Goal: Use online tool/utility: Utilize a website feature to perform a specific function

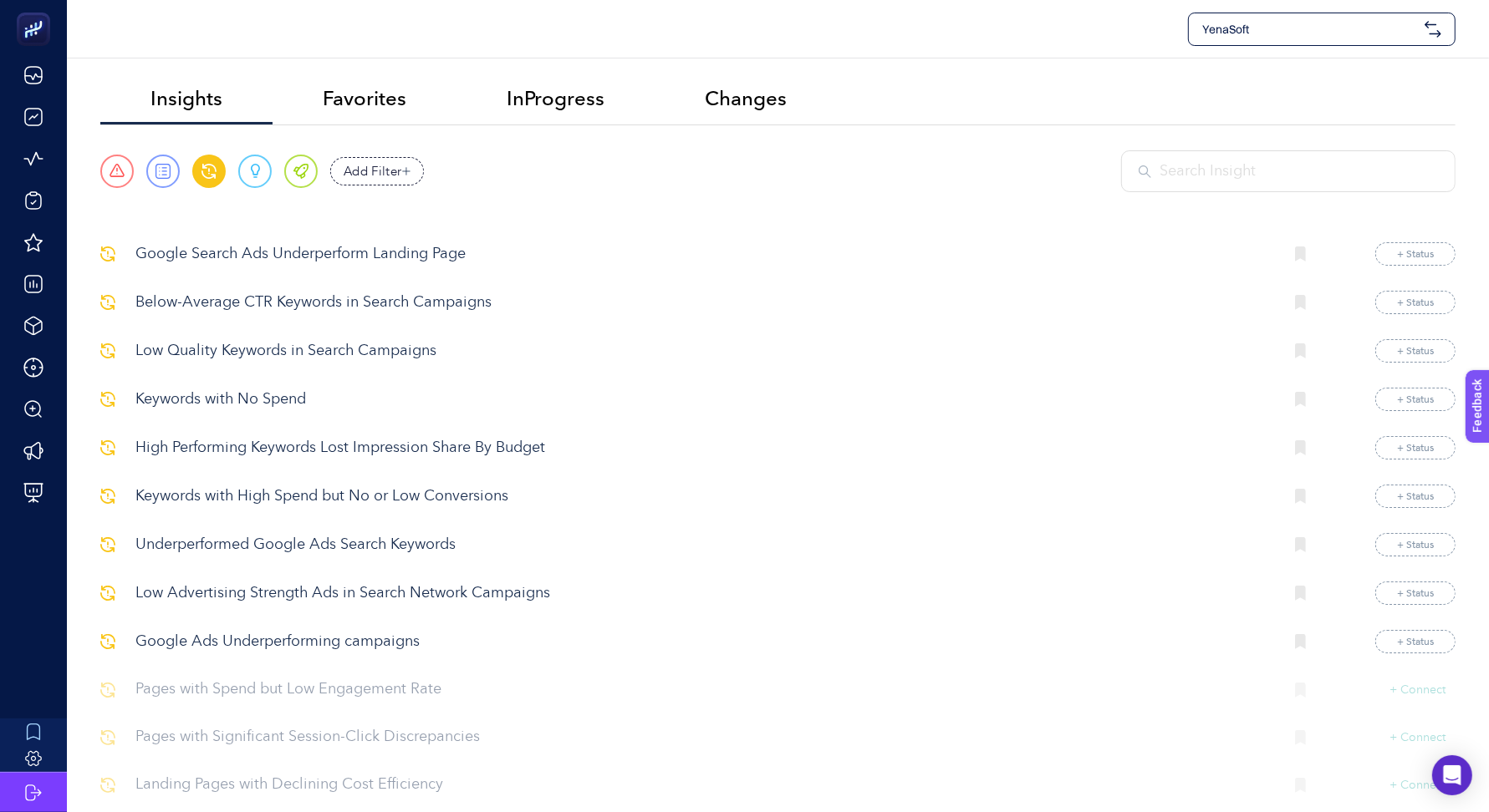
click at [1234, 25] on span "YenaSoft" at bounding box center [1310, 29] width 216 height 17
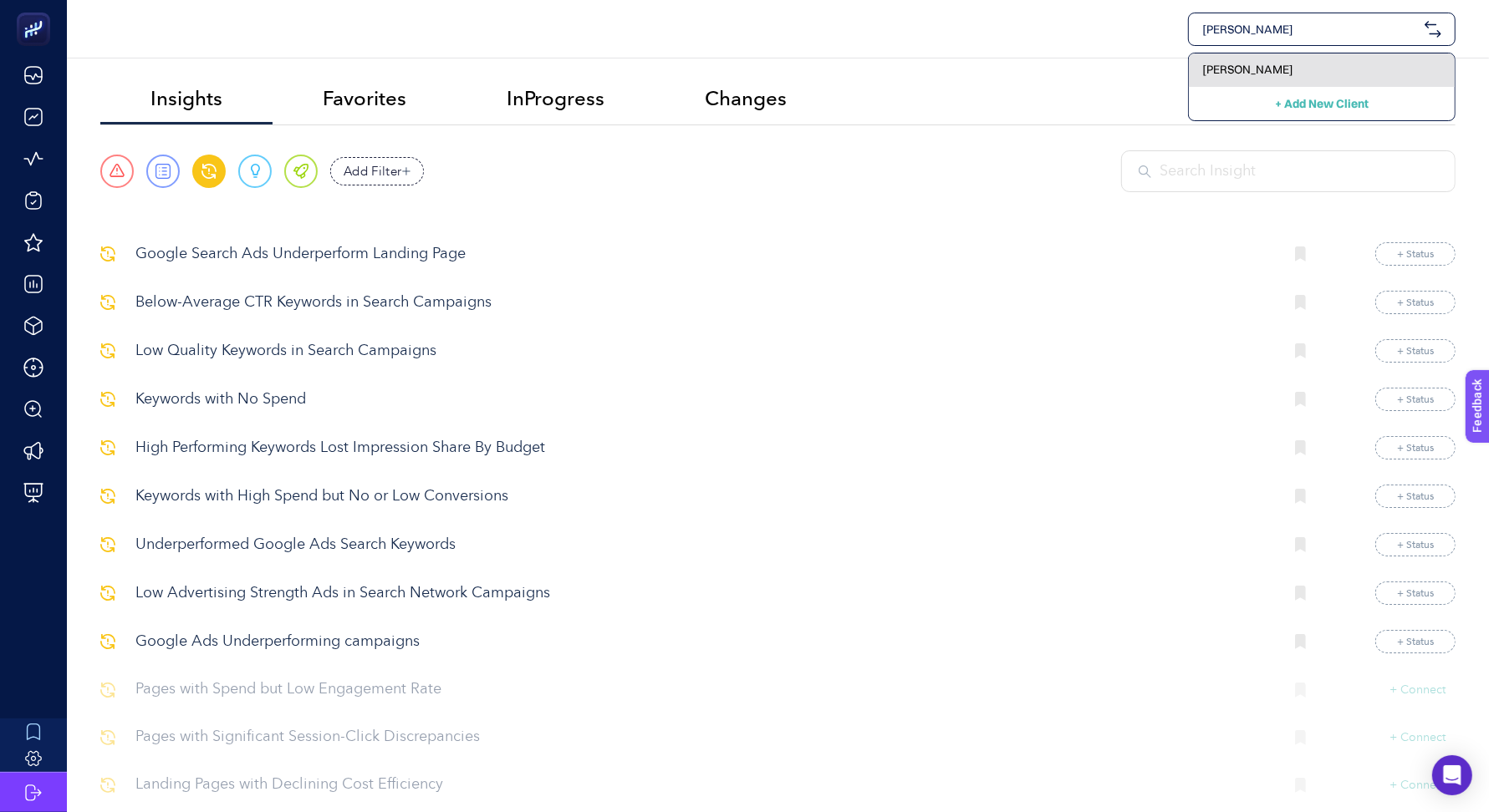
type input "[PERSON_NAME]"
click at [1247, 63] on span "[PERSON_NAME]" at bounding box center [1248, 70] width 91 height 17
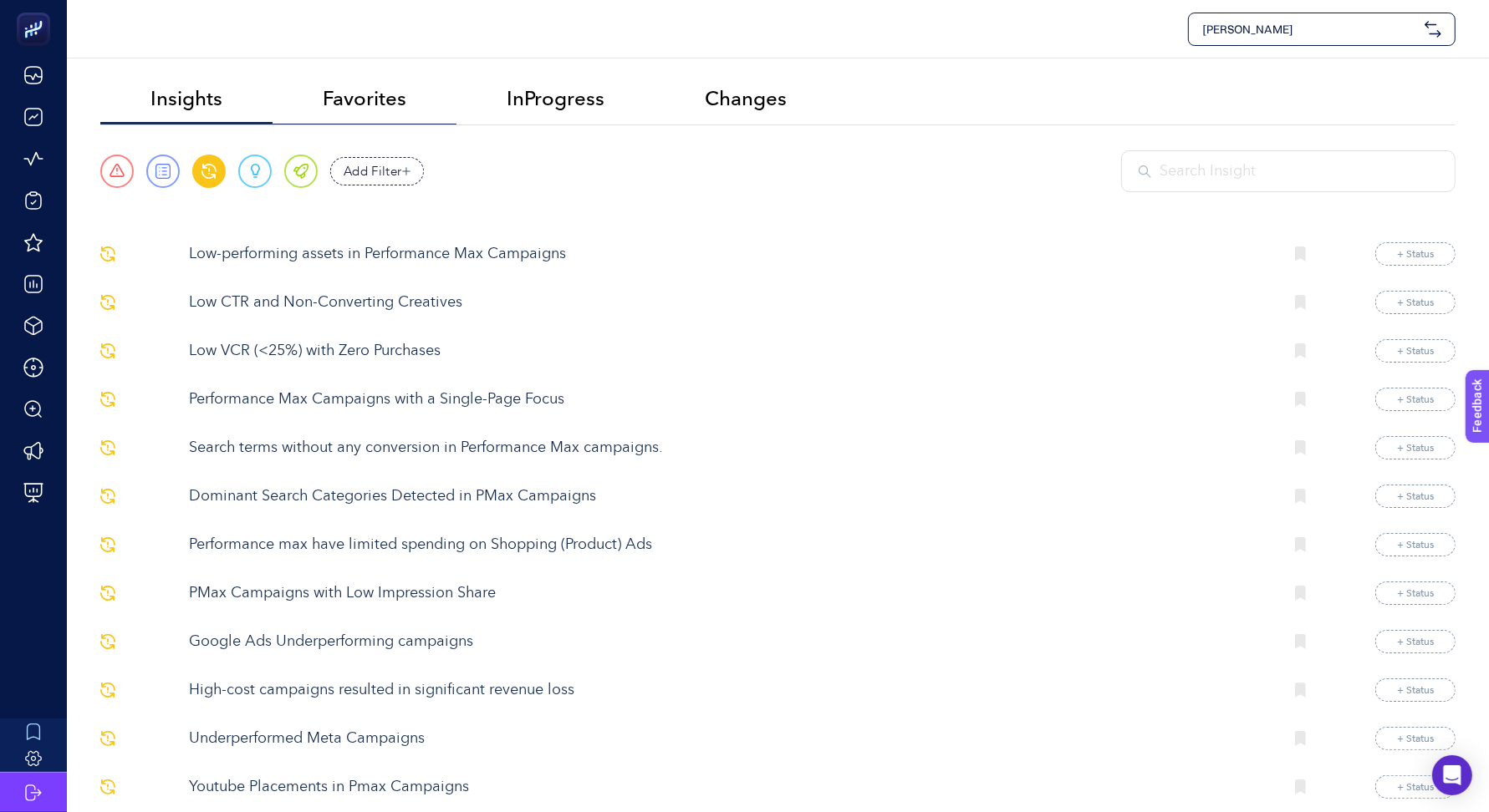
click at [341, 100] on span "Favorites" at bounding box center [364, 98] width 84 height 24
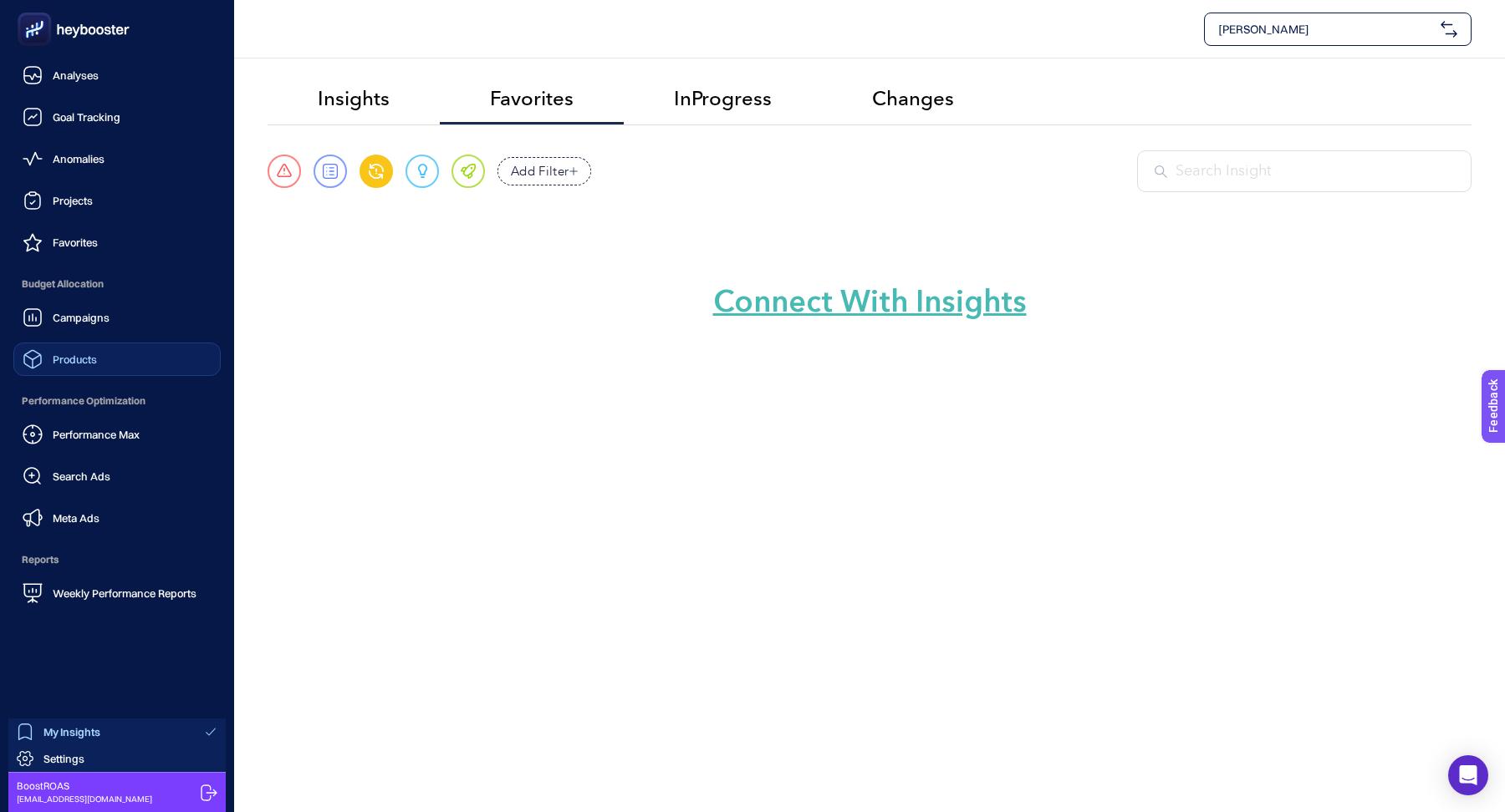
click at [65, 352] on span "Products" at bounding box center [74, 359] width 44 height 13
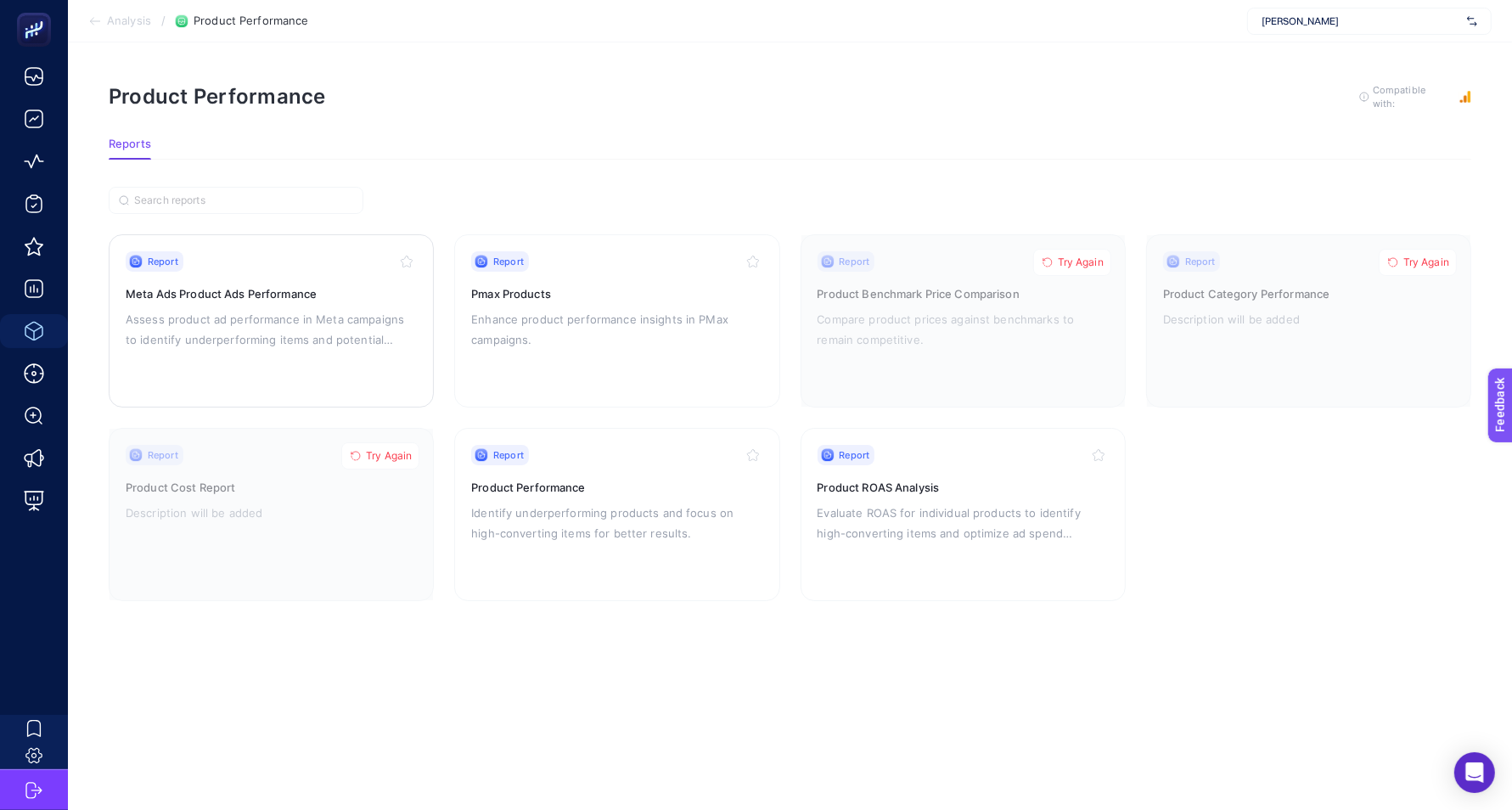
click at [357, 314] on p "Assess product ad performance in Meta campaigns to identify underperforming ite…" at bounding box center [271, 329] width 291 height 41
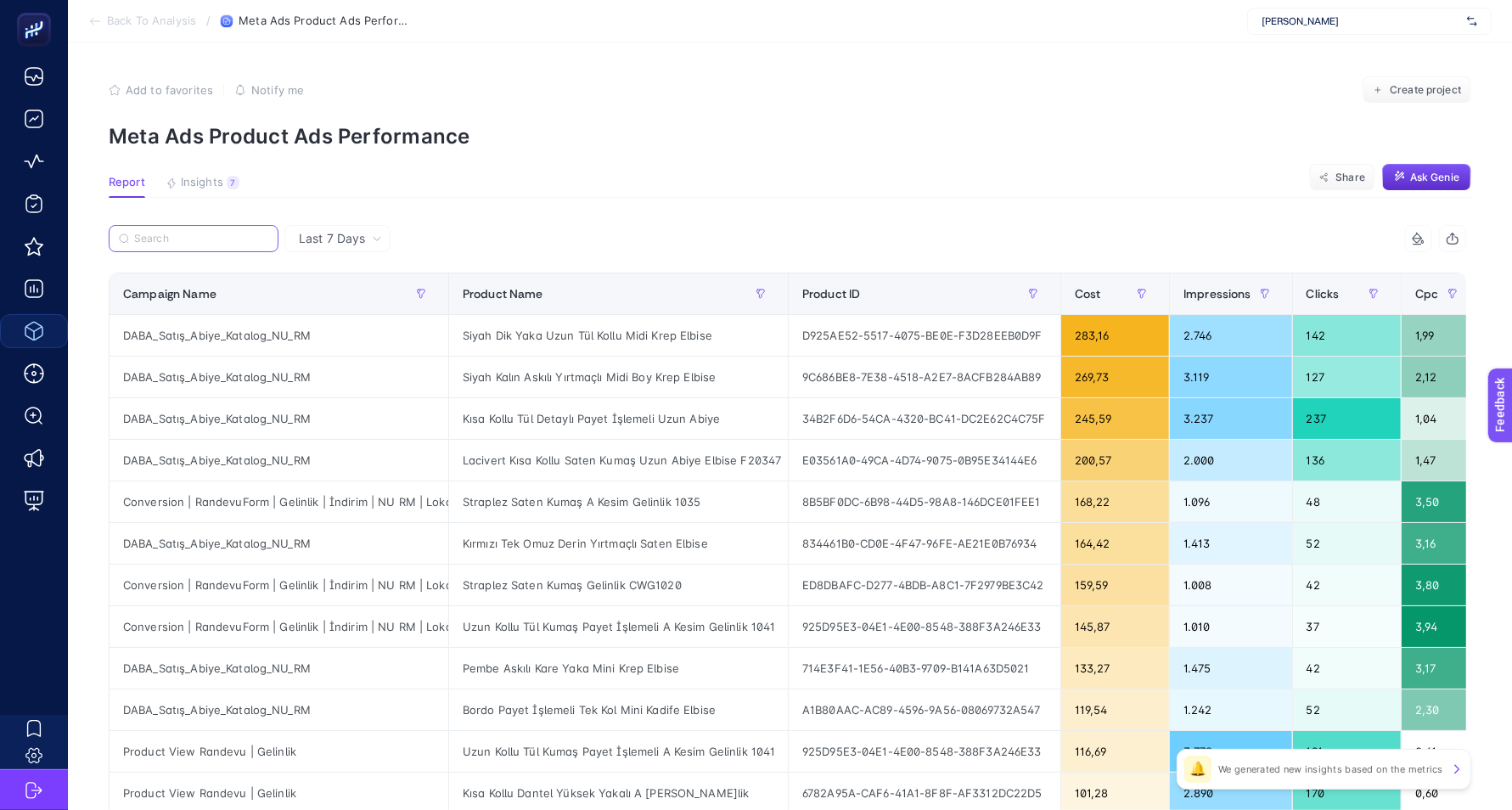
click at [162, 241] on input "Search" at bounding box center [201, 238] width 134 height 12
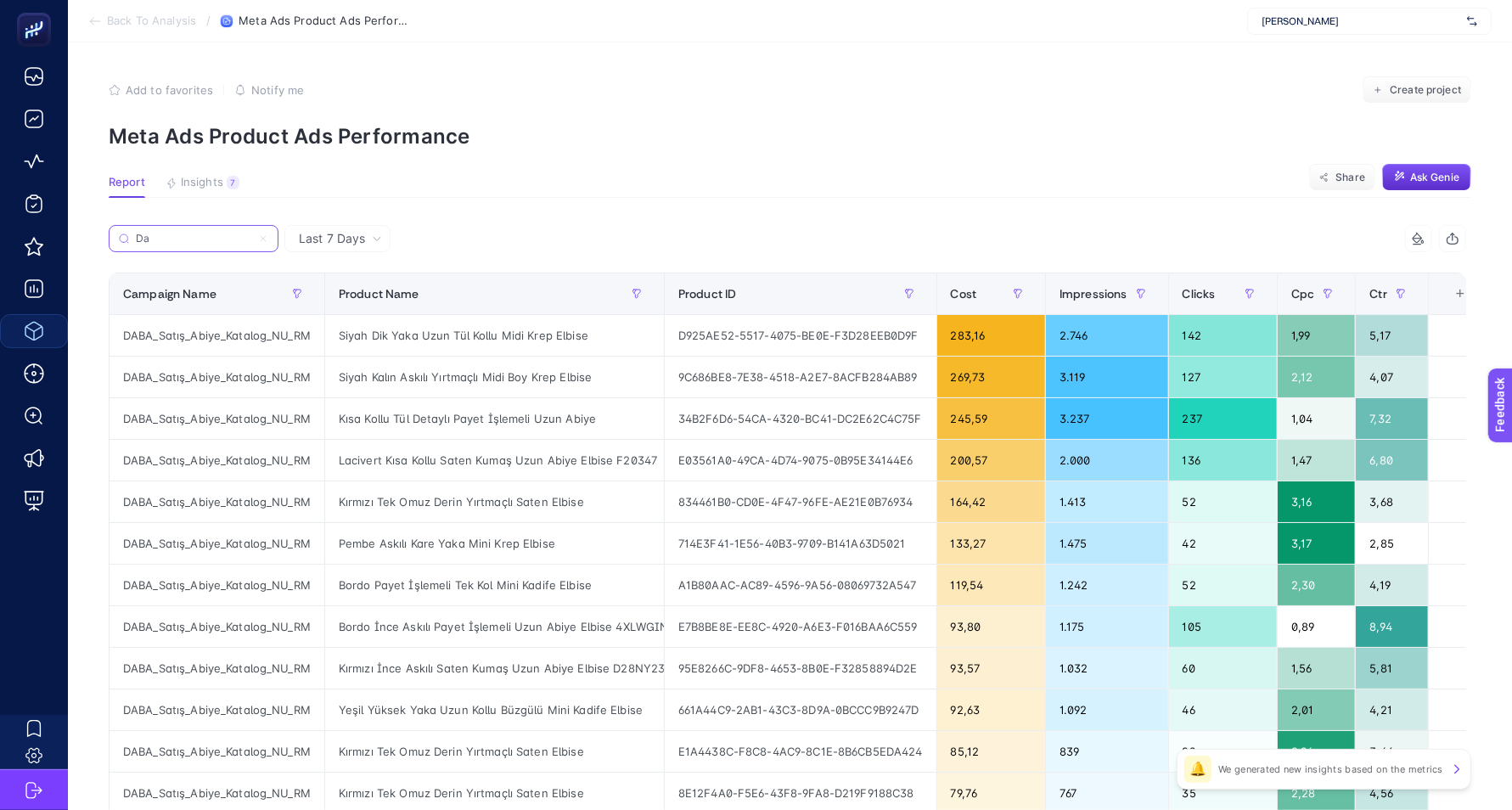
type input "D"
type input "DABA"
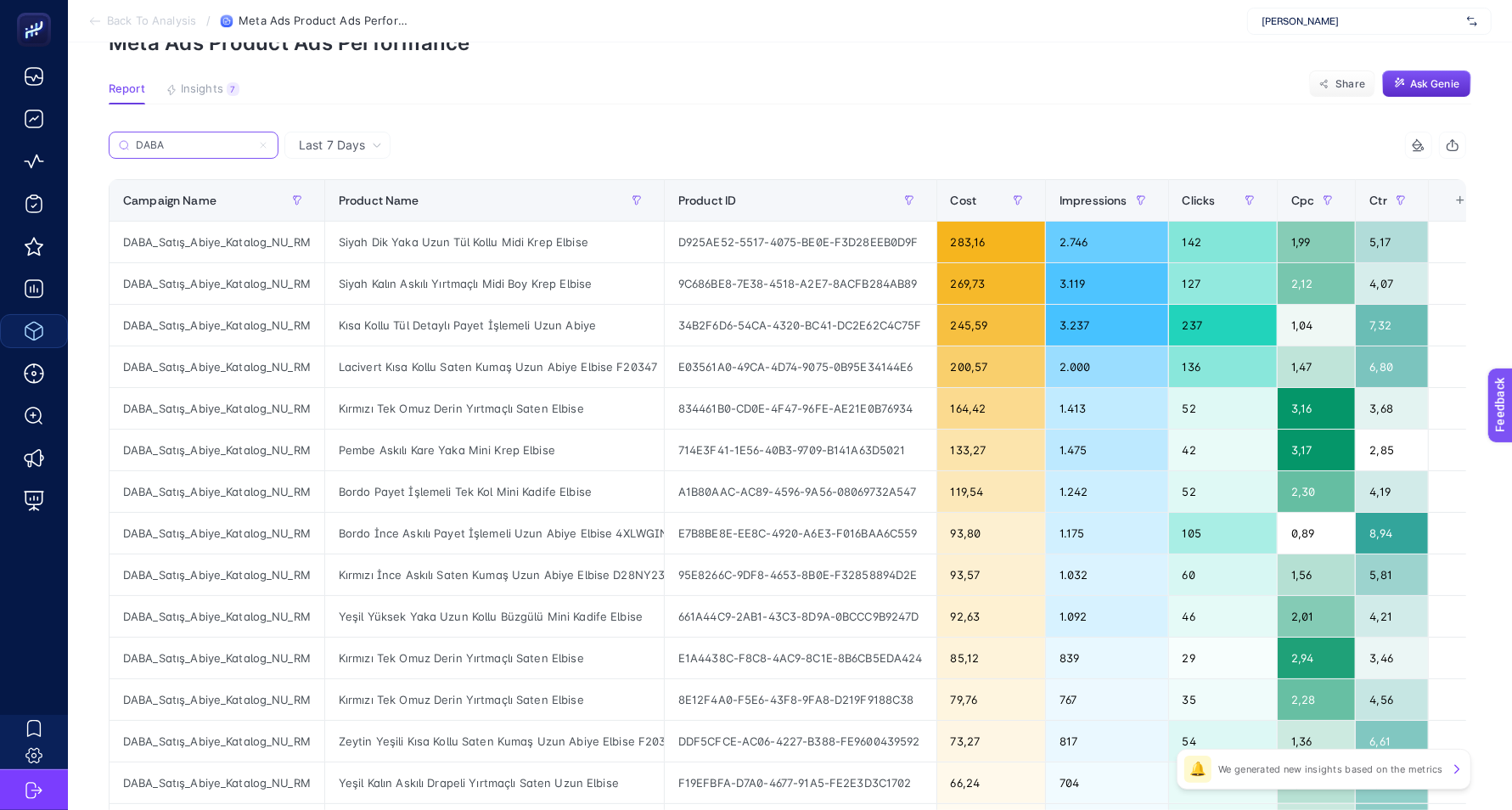
scroll to position [69, 0]
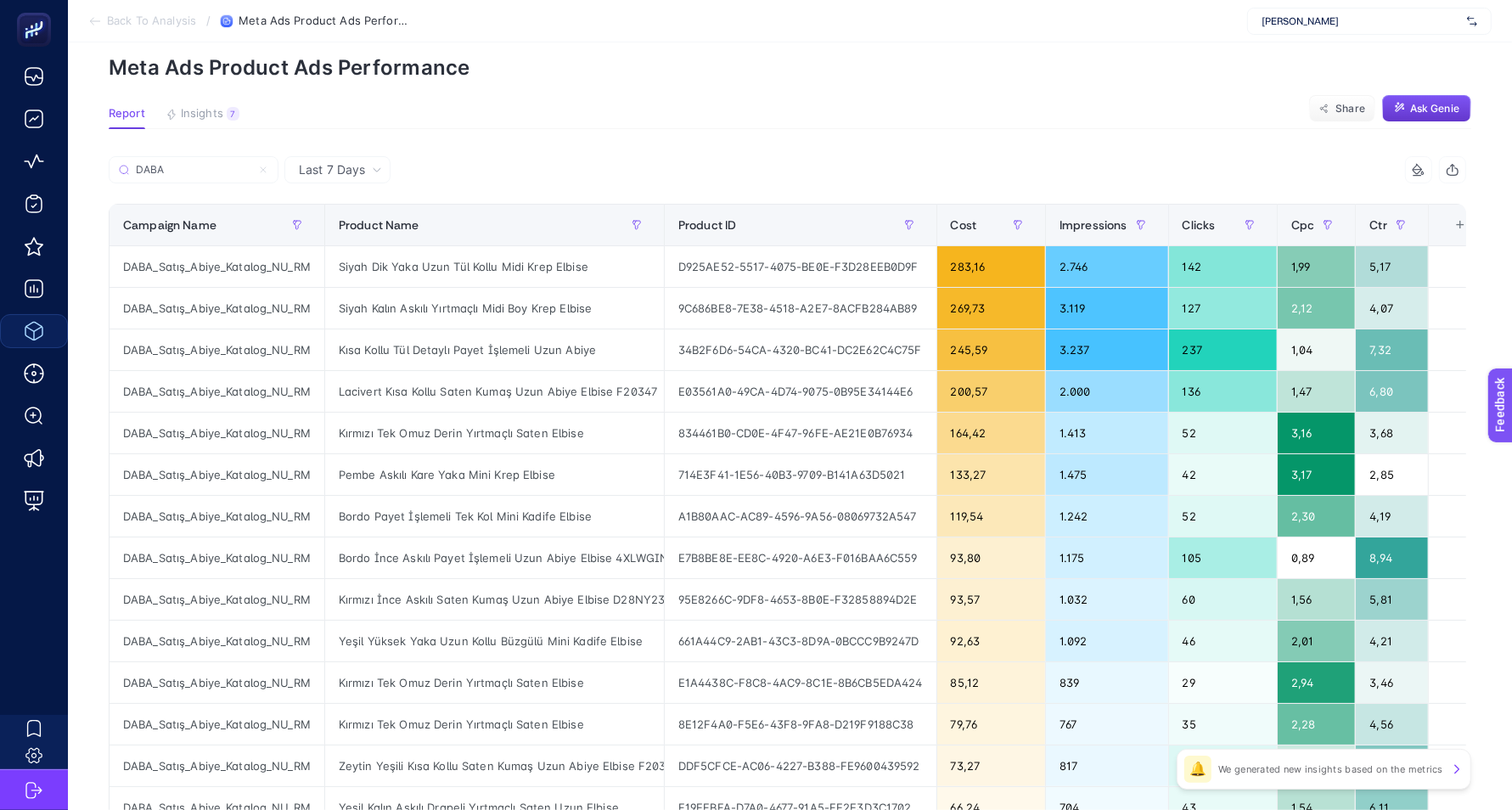
click at [1445, 108] on span "Ask Genie" at bounding box center [1434, 108] width 49 height 13
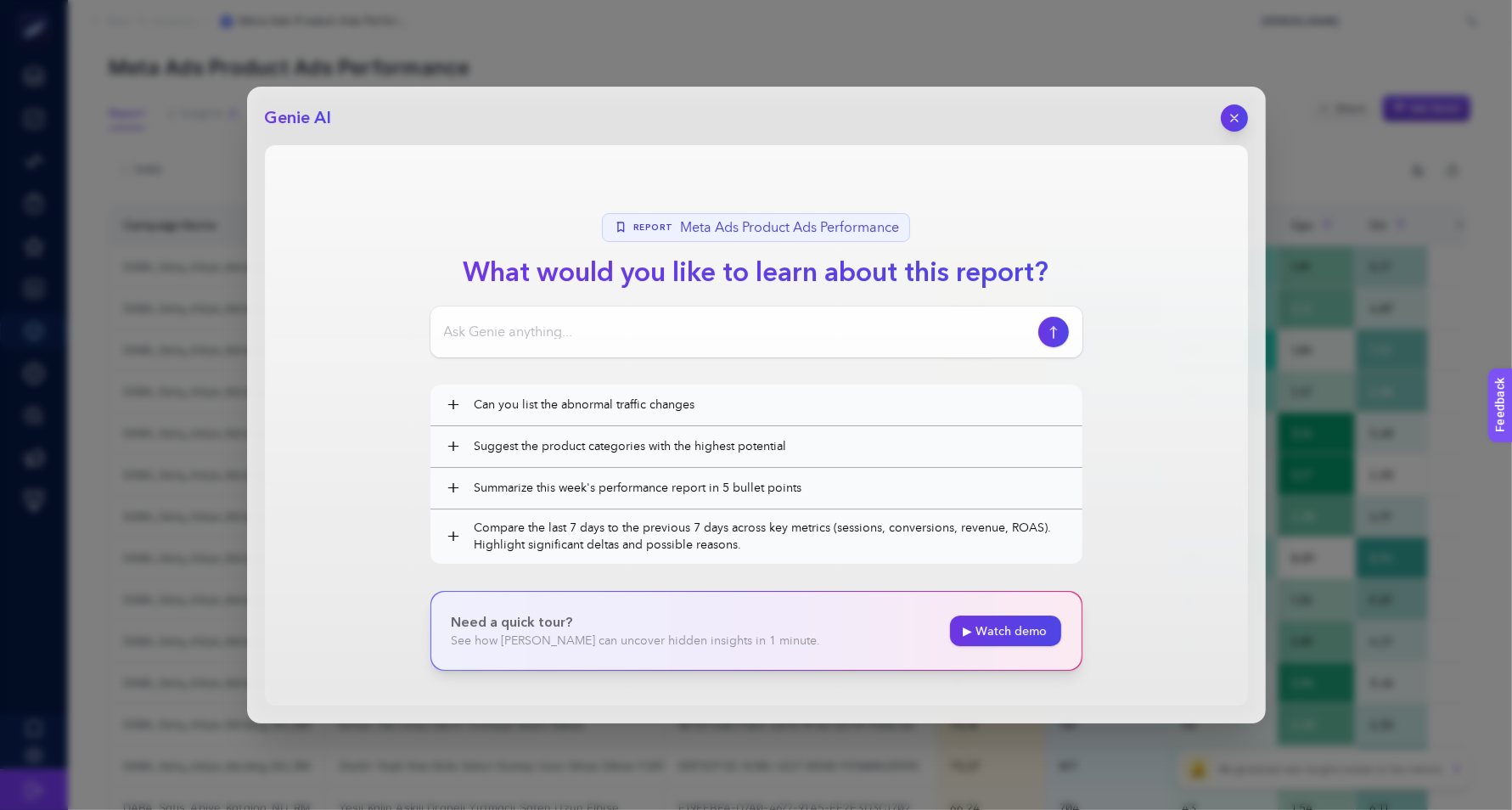
click at [671, 334] on input at bounding box center [738, 331] width 588 height 20
click at [665, 327] on input "bana 10.000 tl altı ve 10.000-20.000 arası" at bounding box center [738, 331] width 588 height 20
click at [743, 345] on div "bana 10.000 tl altı ve 10.000-20.000 tl arası" at bounding box center [756, 331] width 652 height 51
click at [734, 326] on input "bana 10.000 tl altı ve 10.000-20.000 tl arası" at bounding box center [738, 331] width 588 height 20
type input "bana 10.000 tl altı ve 10.000-20.000 tl arası olan potansiyel ürünleir listeler…"
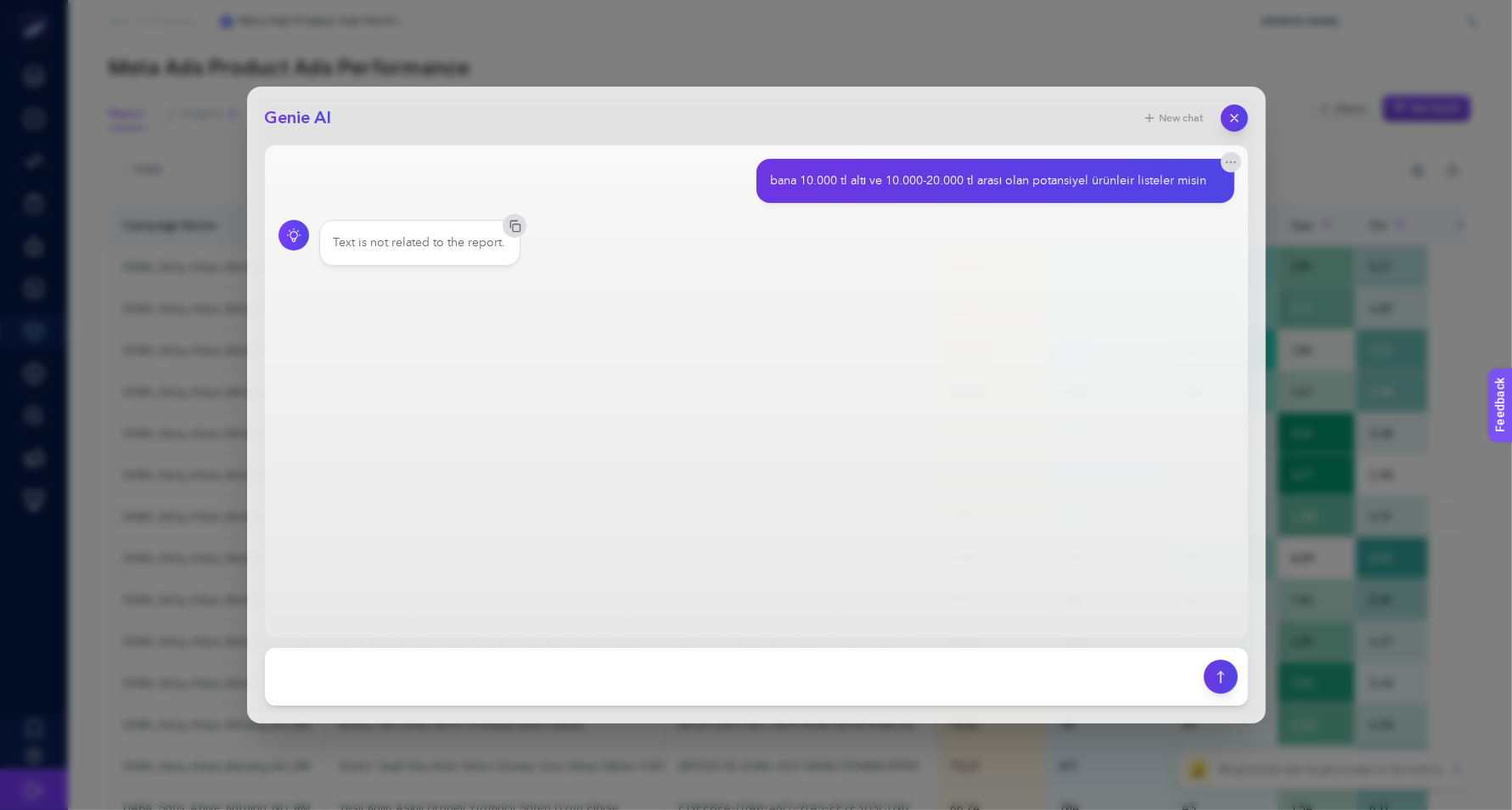
click at [485, 242] on div "Text is not related to the report." at bounding box center [420, 243] width 172 height 17
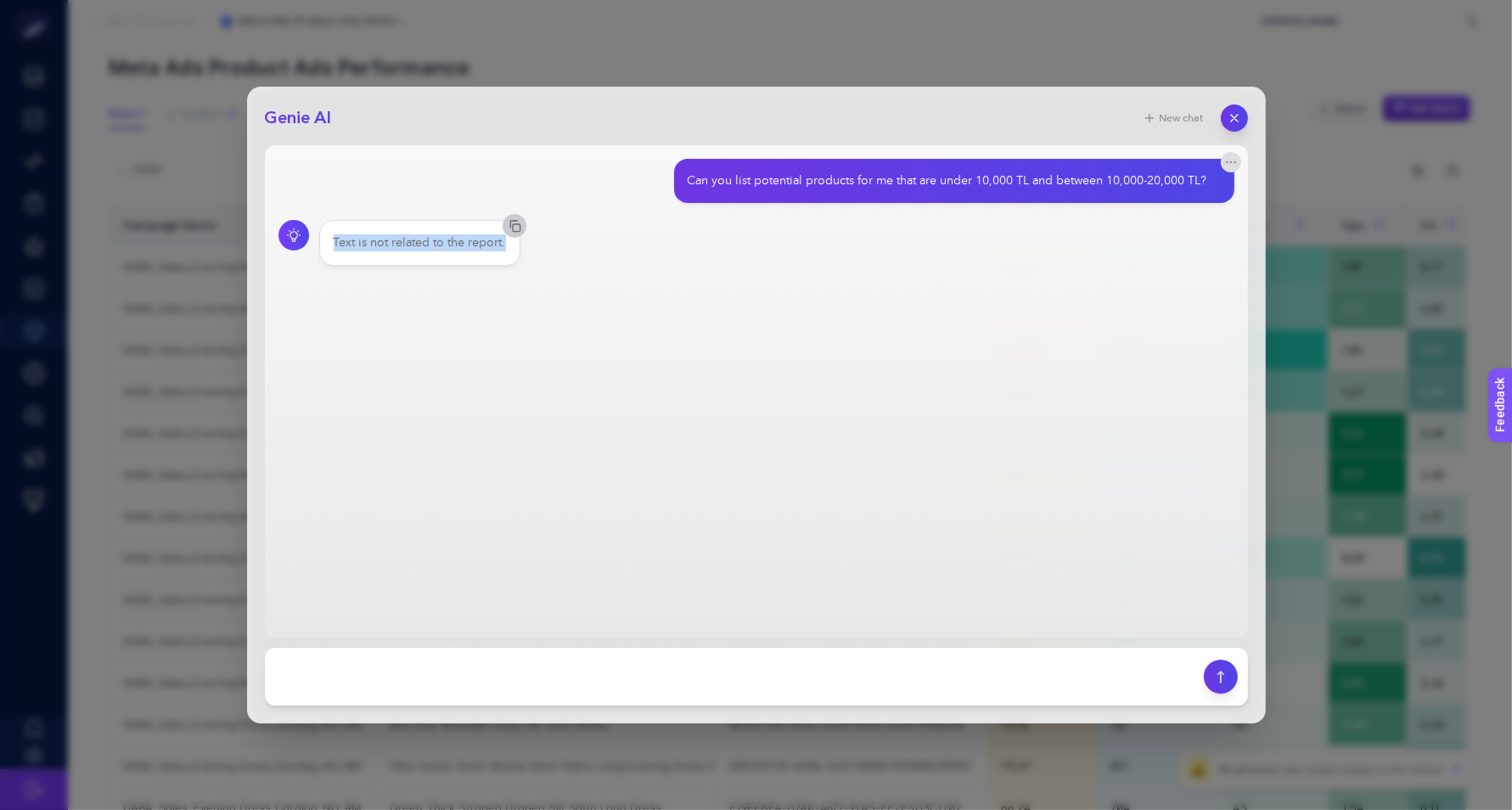
click at [507, 223] on icon "button" at bounding box center [514, 226] width 13 height 13
click at [1001, 77] on div "Genie AI New chat Can you list potential products for me that are under 10,000 …" at bounding box center [756, 405] width 1512 height 810
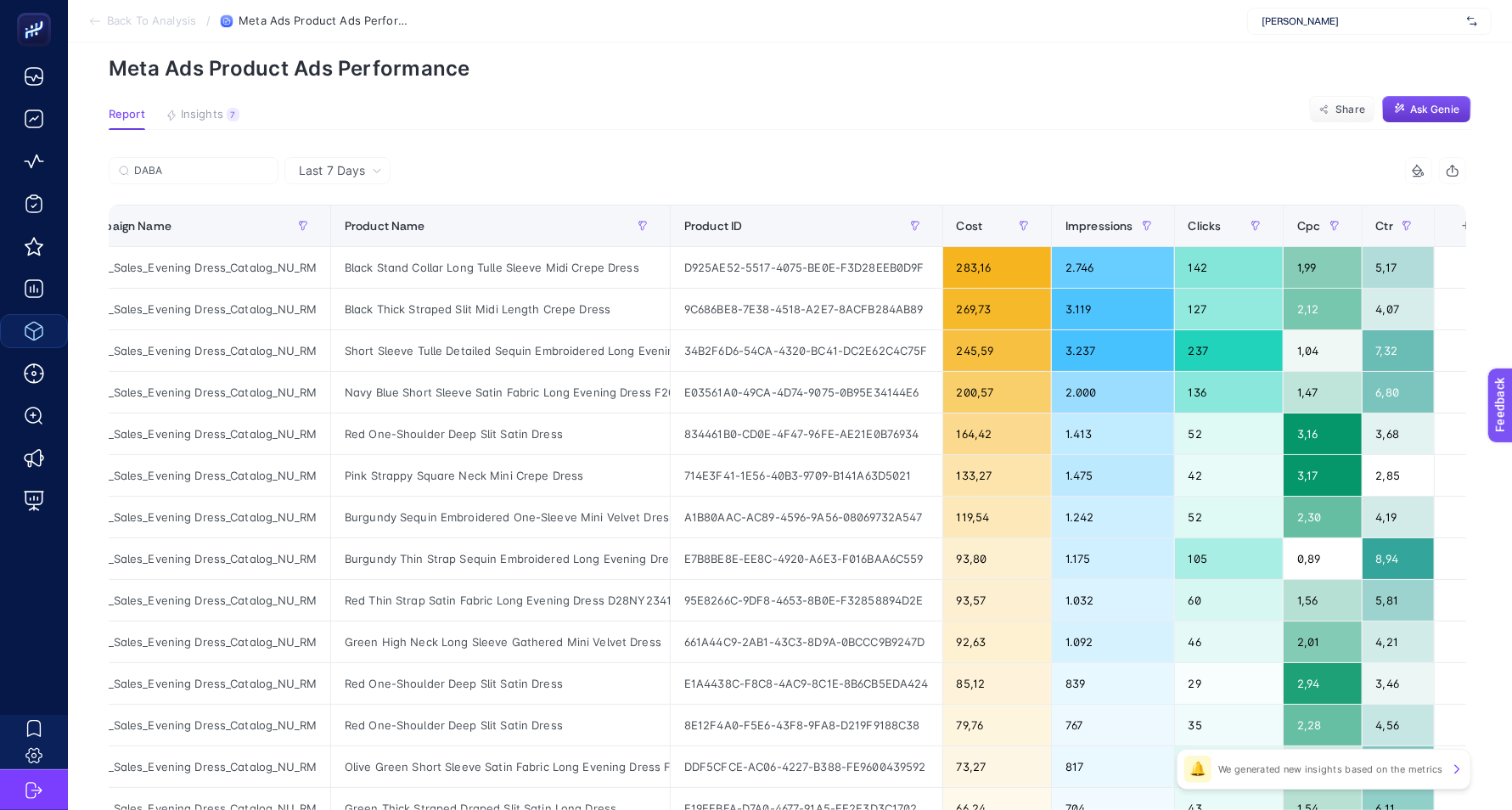
scroll to position [0, 69]
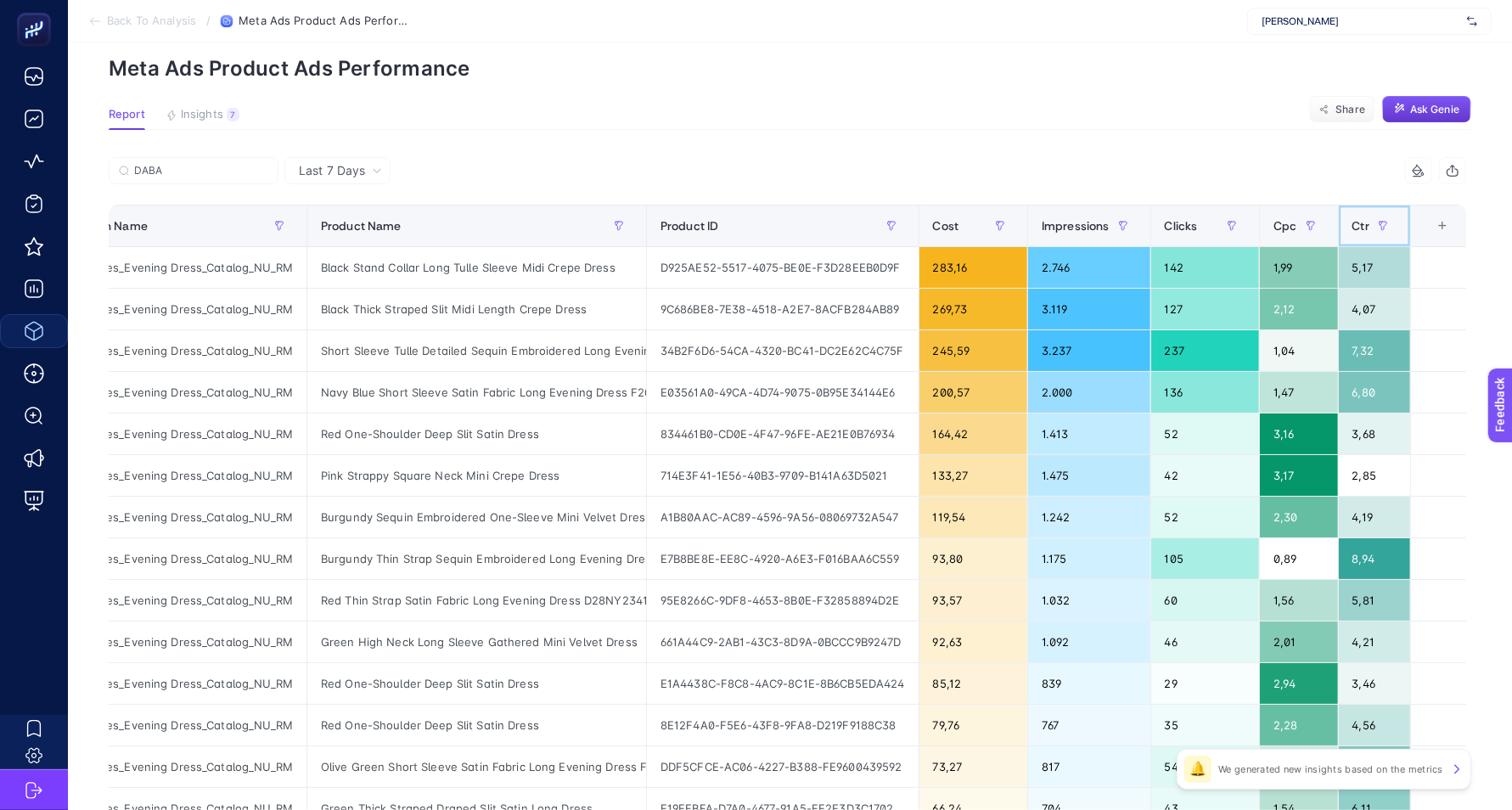
click at [1356, 233] on div "Ctr" at bounding box center [1374, 226] width 44 height 27
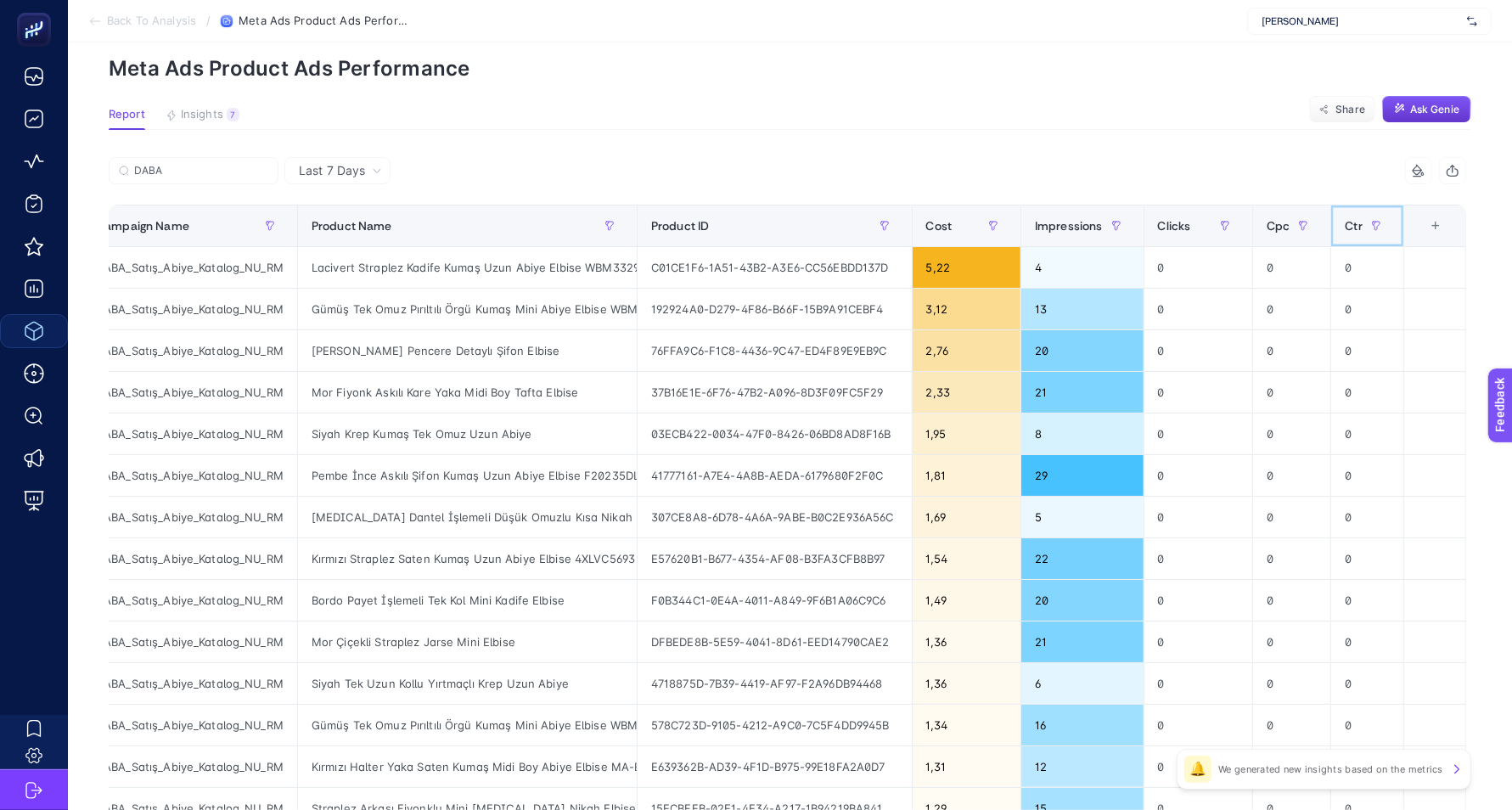
scroll to position [0, 21]
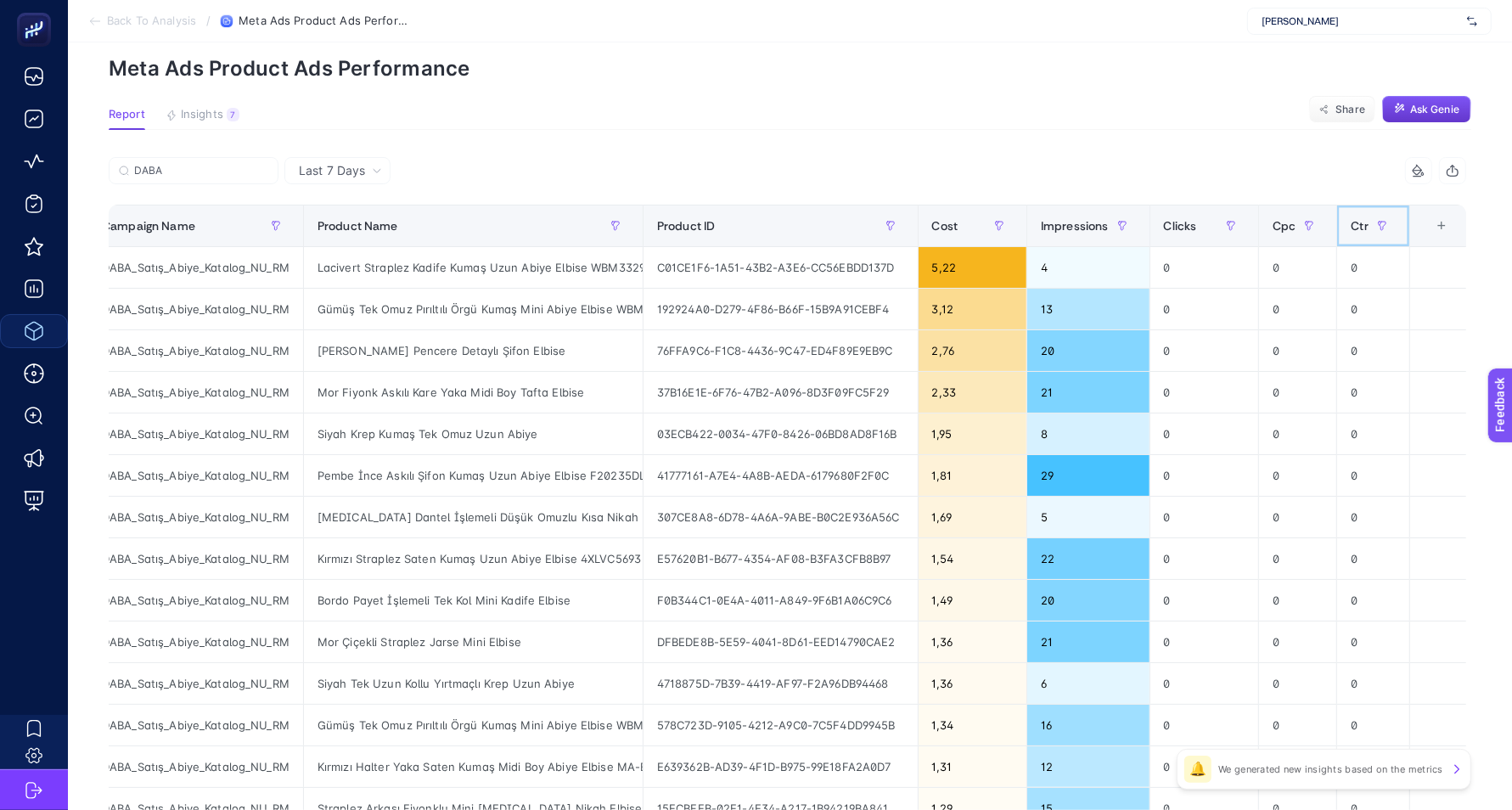
click at [1357, 231] on span "Ctr" at bounding box center [1359, 226] width 17 height 13
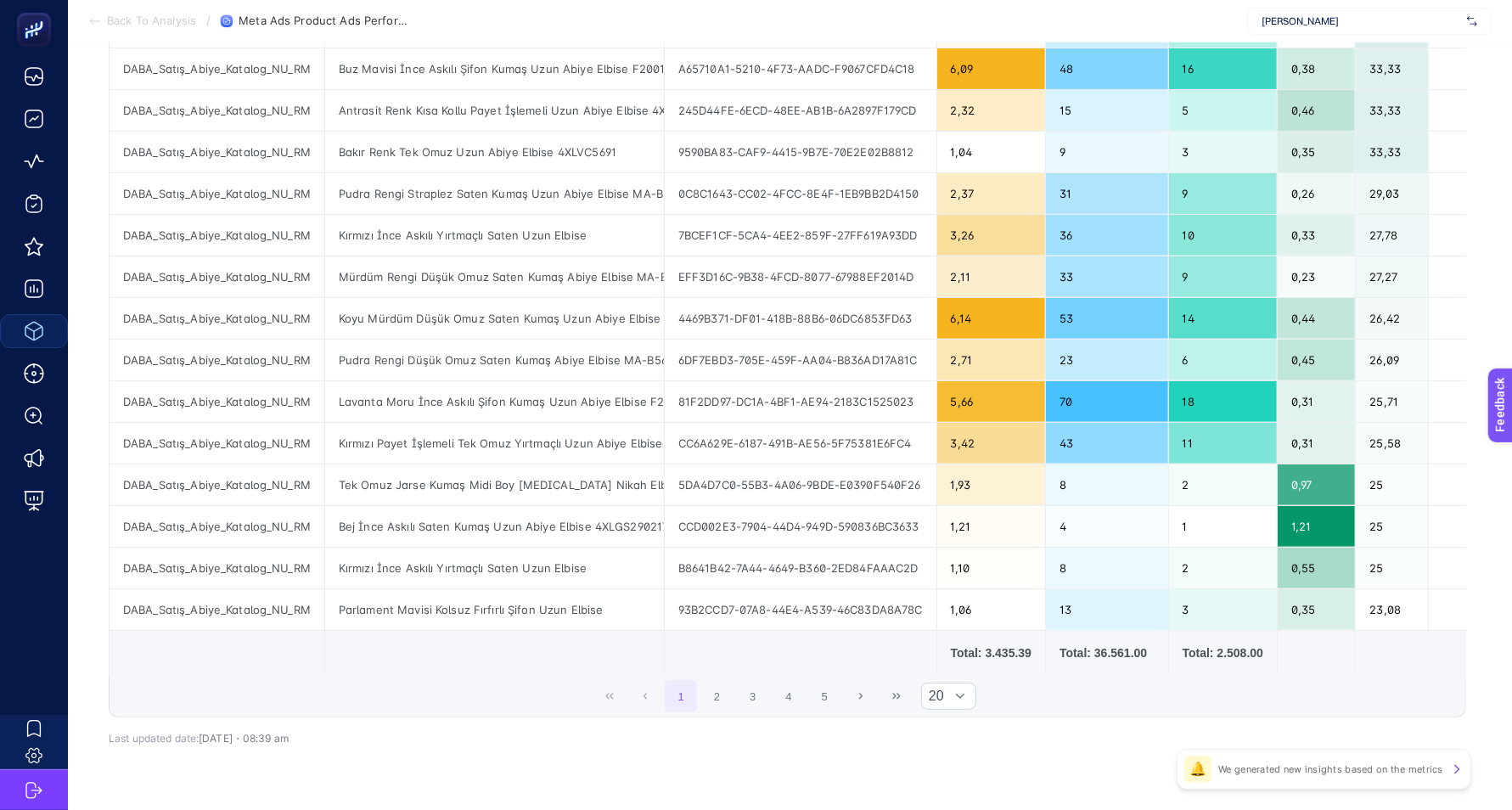
scroll to position [0, 11]
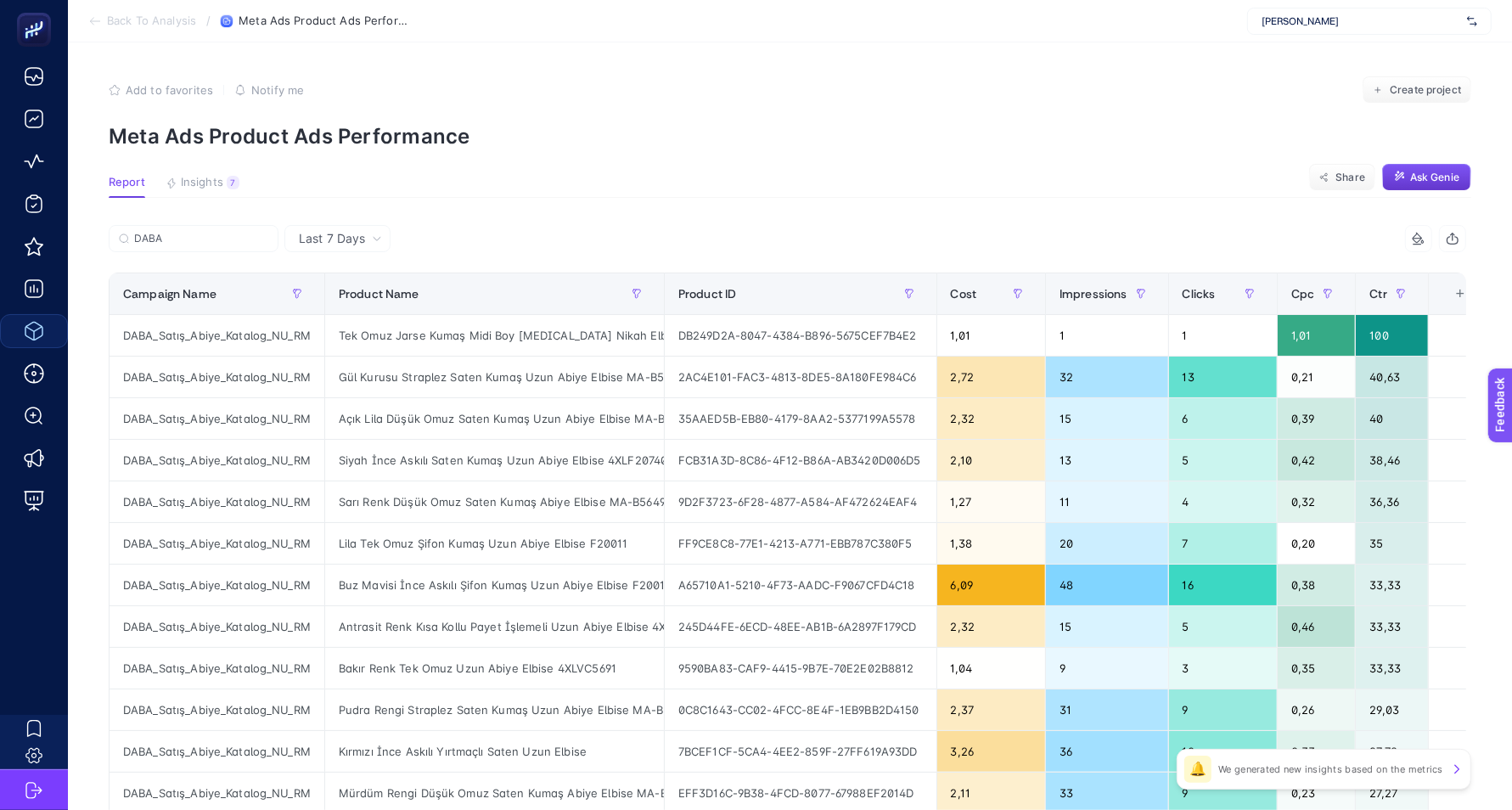
click at [192, 191] on button "Insights 7" at bounding box center [202, 187] width 74 height 22
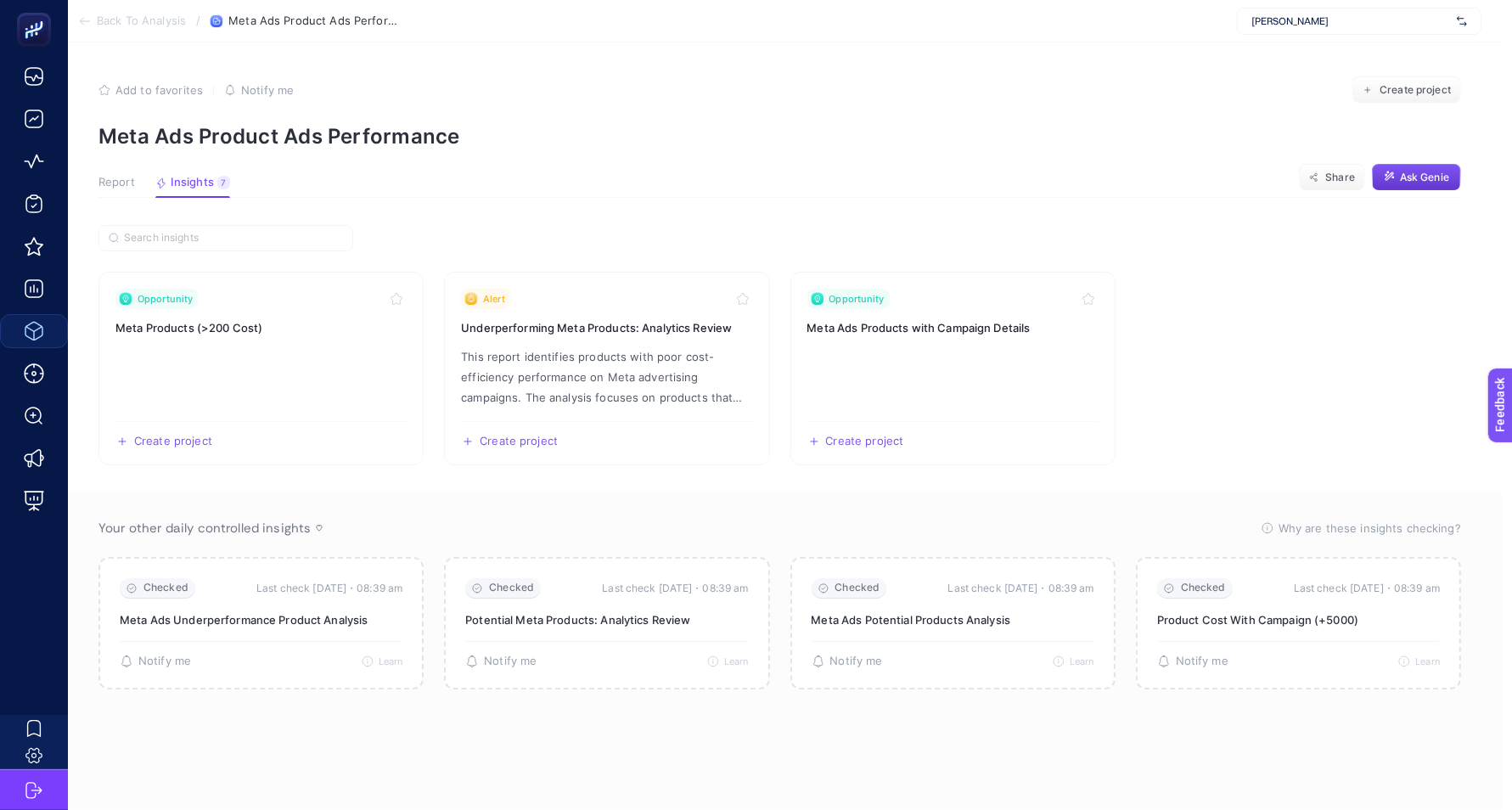
click at [126, 184] on span "Report" at bounding box center [117, 183] width 36 height 13
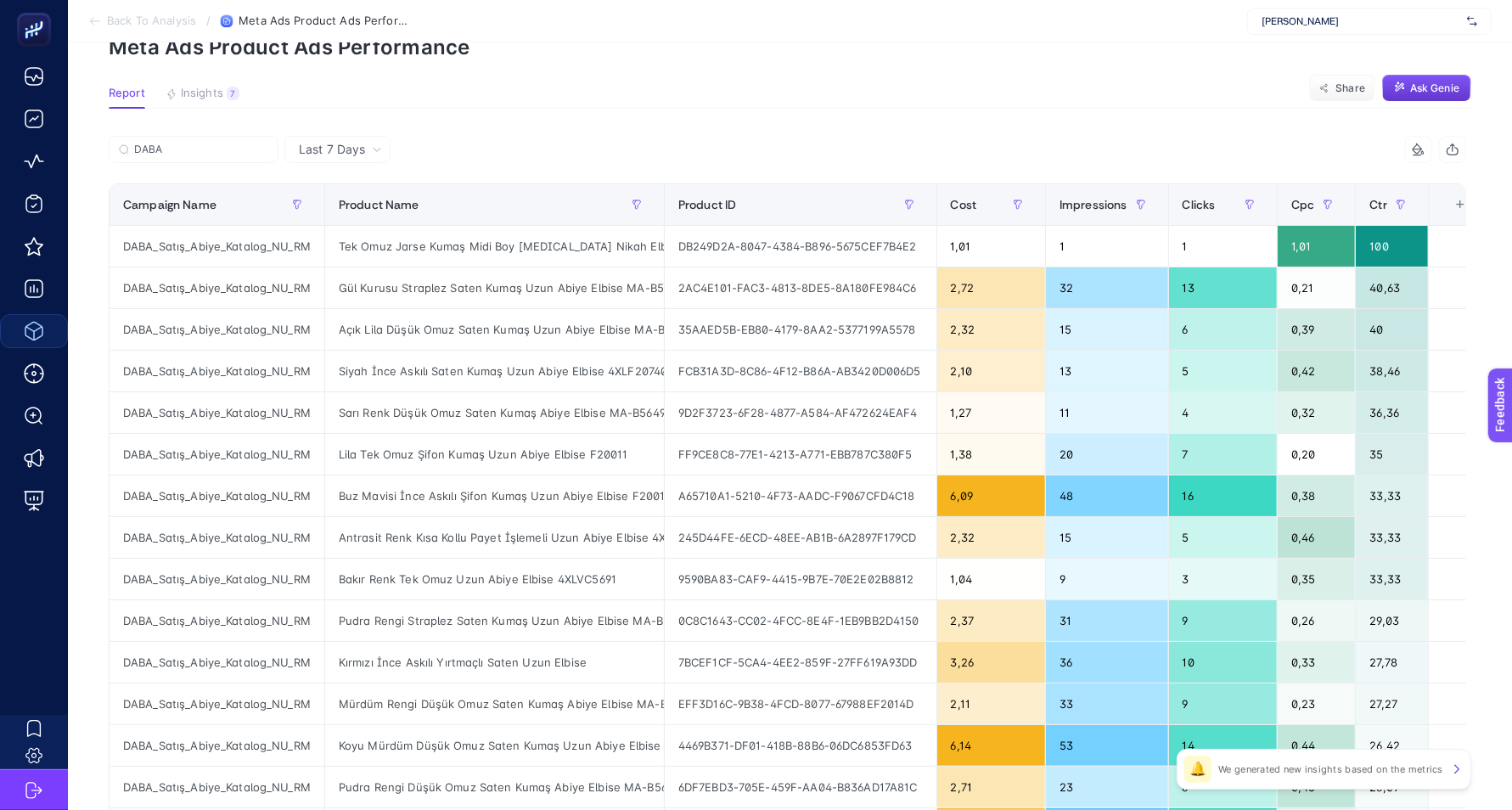
scroll to position [0, 20]
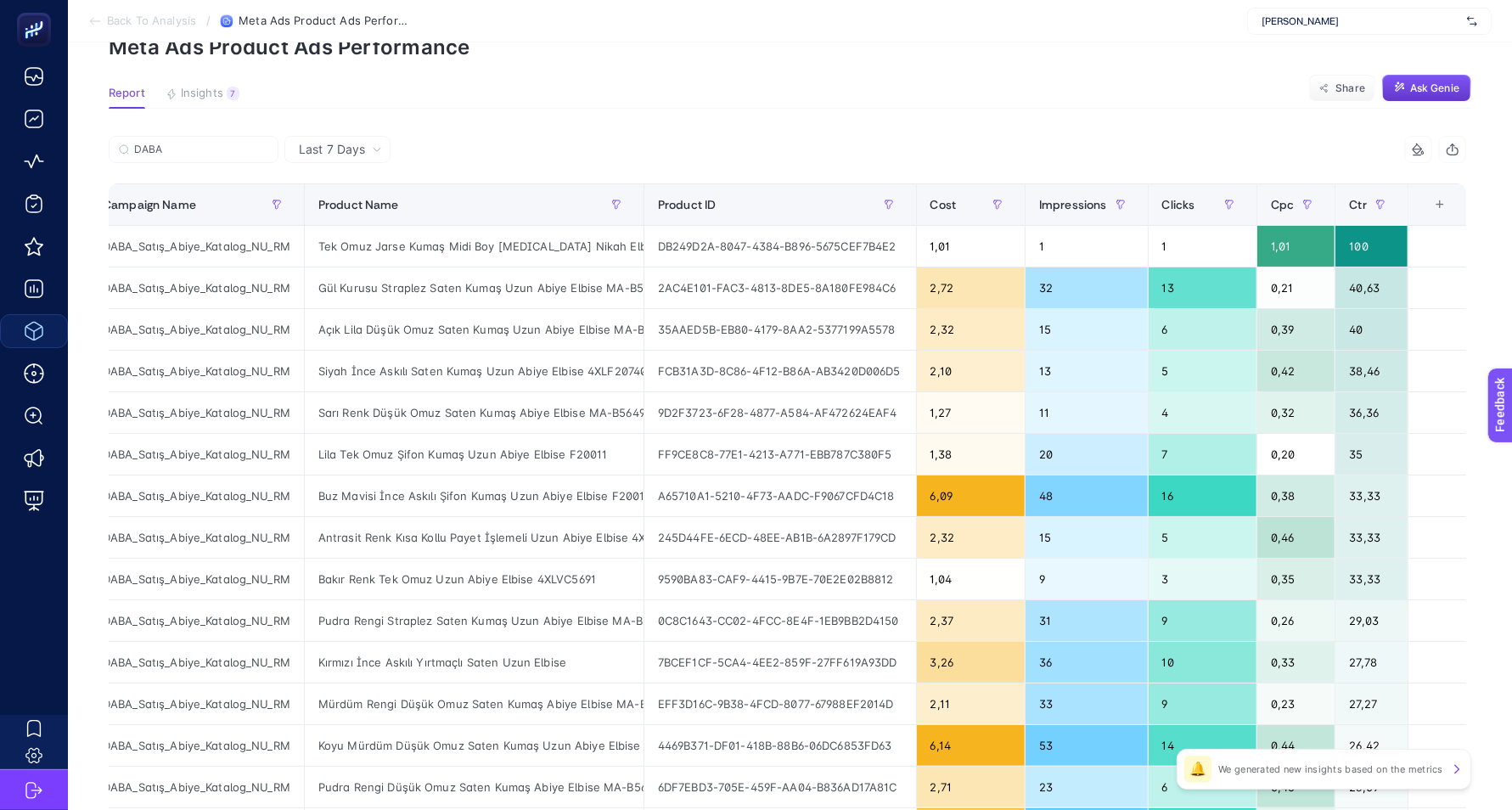
click at [1453, 205] on div "+" at bounding box center [1440, 205] width 33 height 13
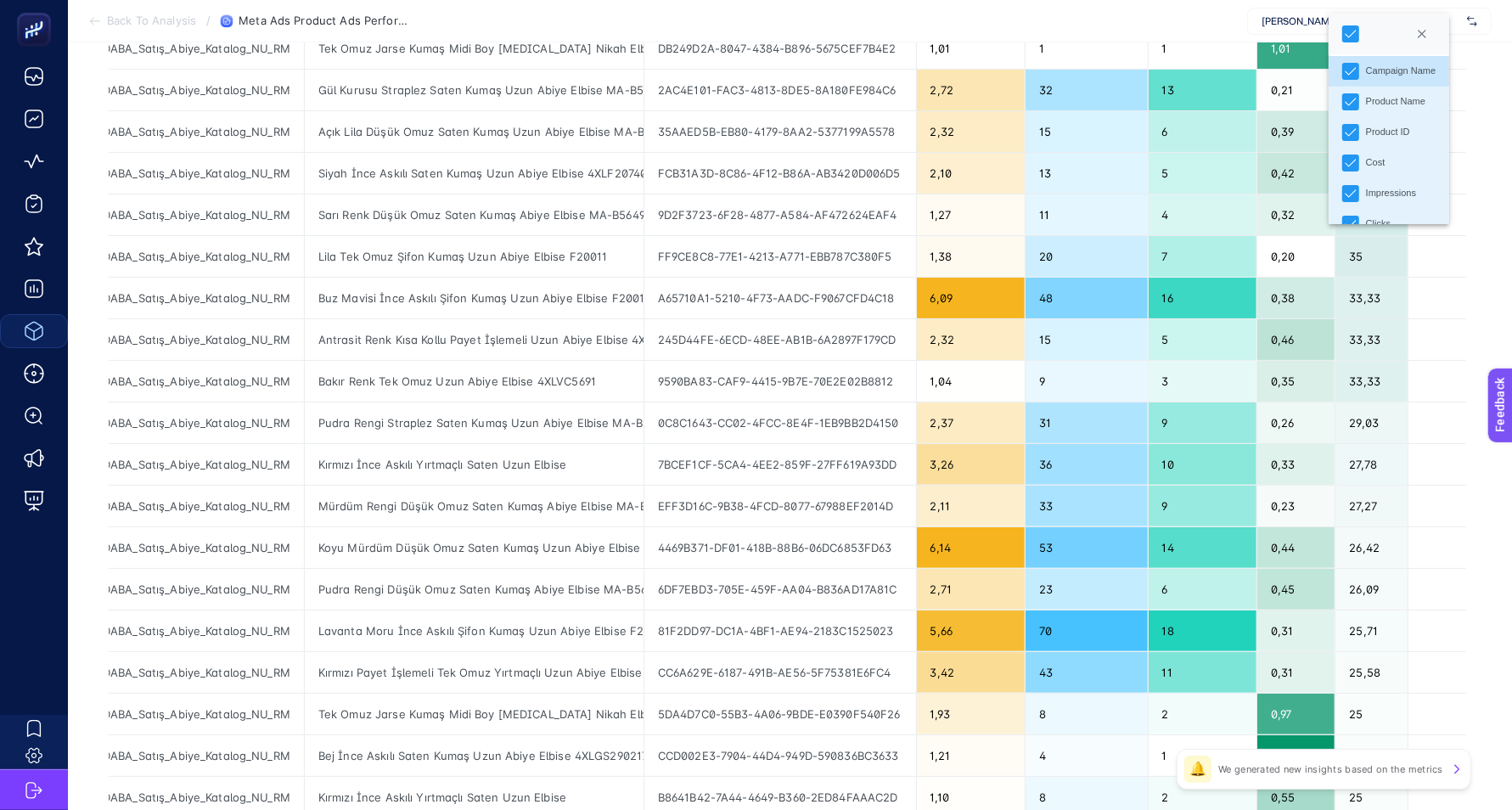
scroll to position [0, 0]
click at [1435, 26] on button "Close" at bounding box center [1422, 34] width 27 height 27
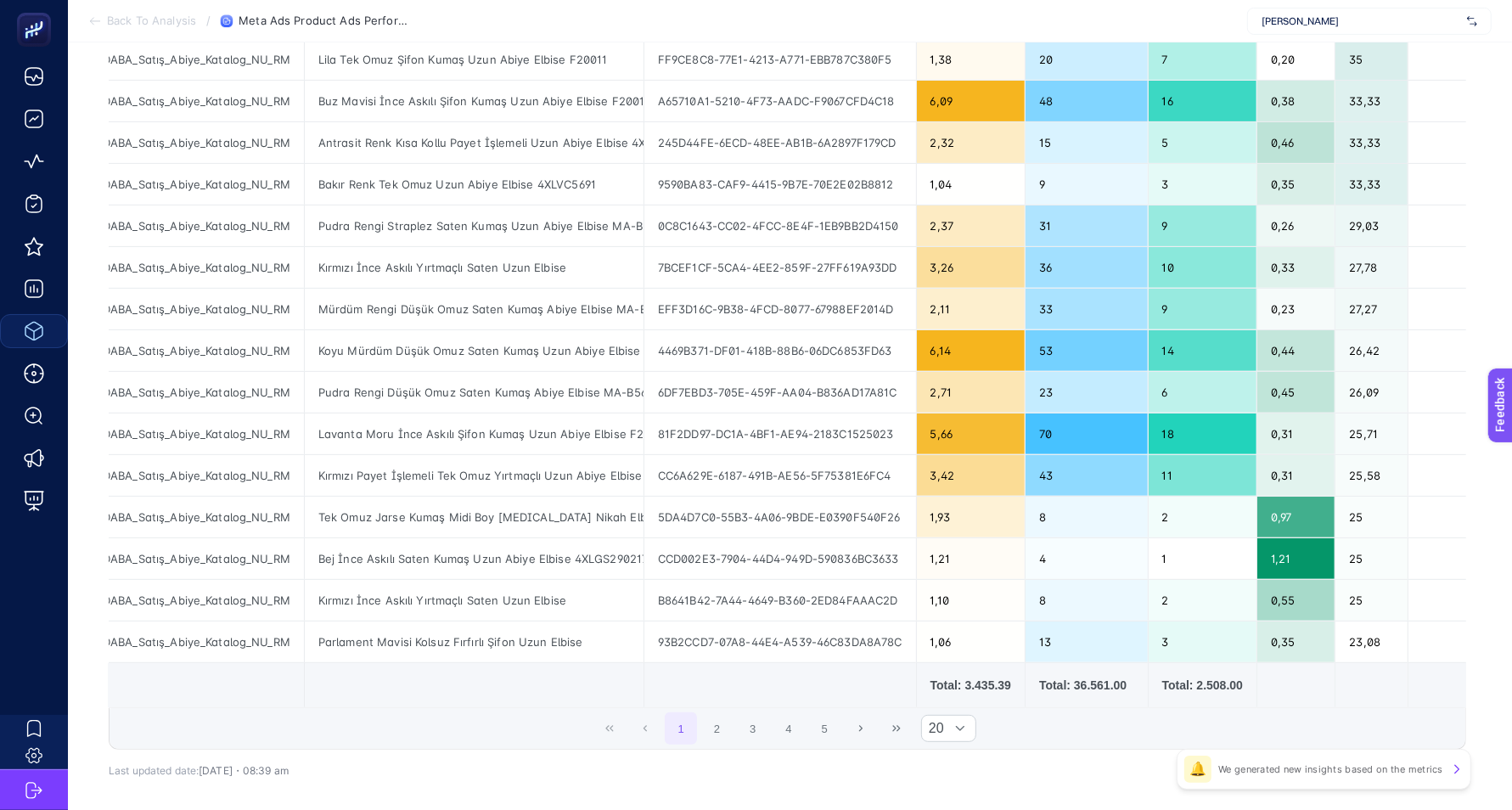
scroll to position [568, 11]
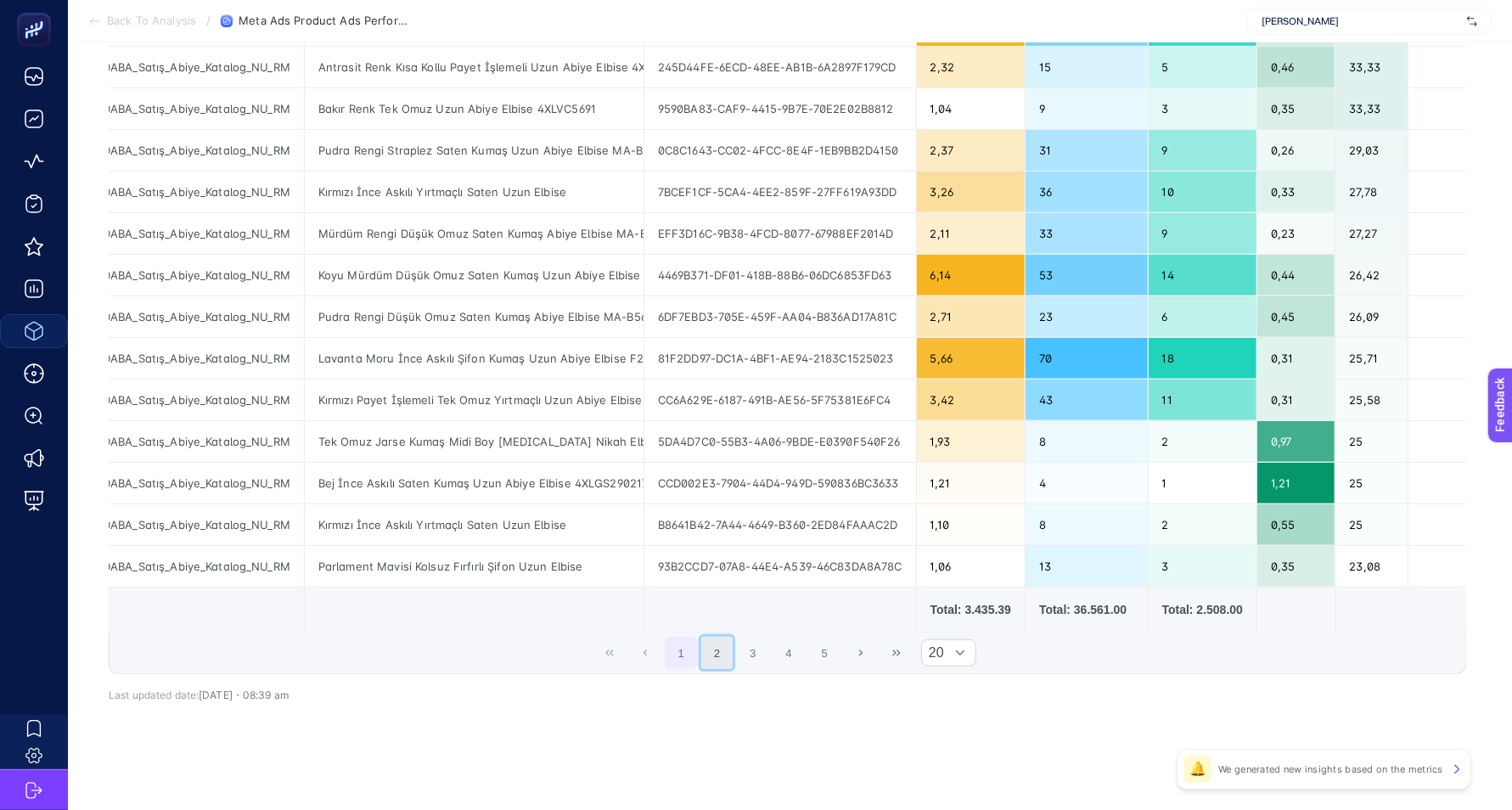
click at [714, 654] on button "2" at bounding box center [718, 653] width 33 height 33
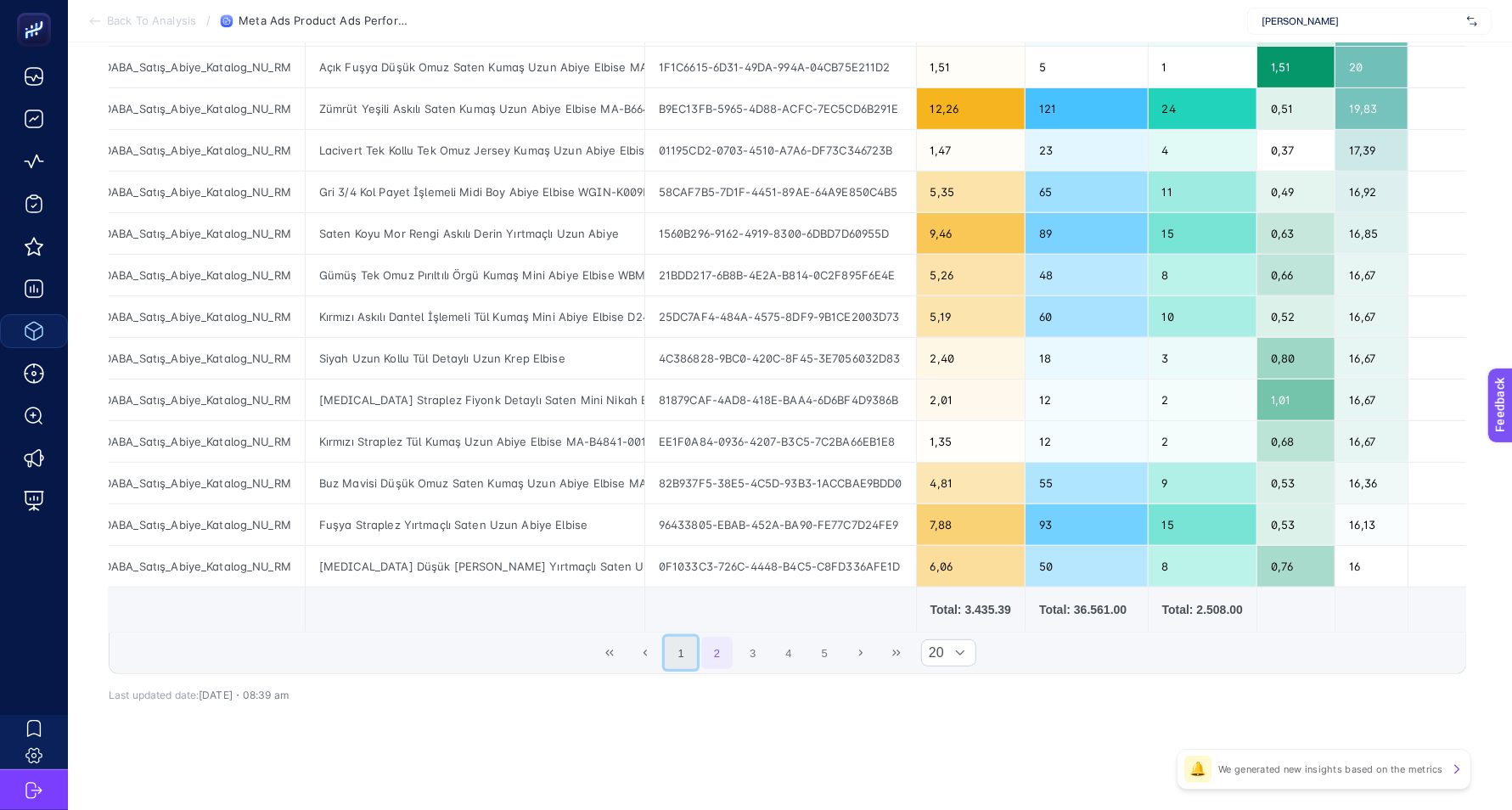
click at [689, 650] on button "1" at bounding box center [681, 653] width 33 height 33
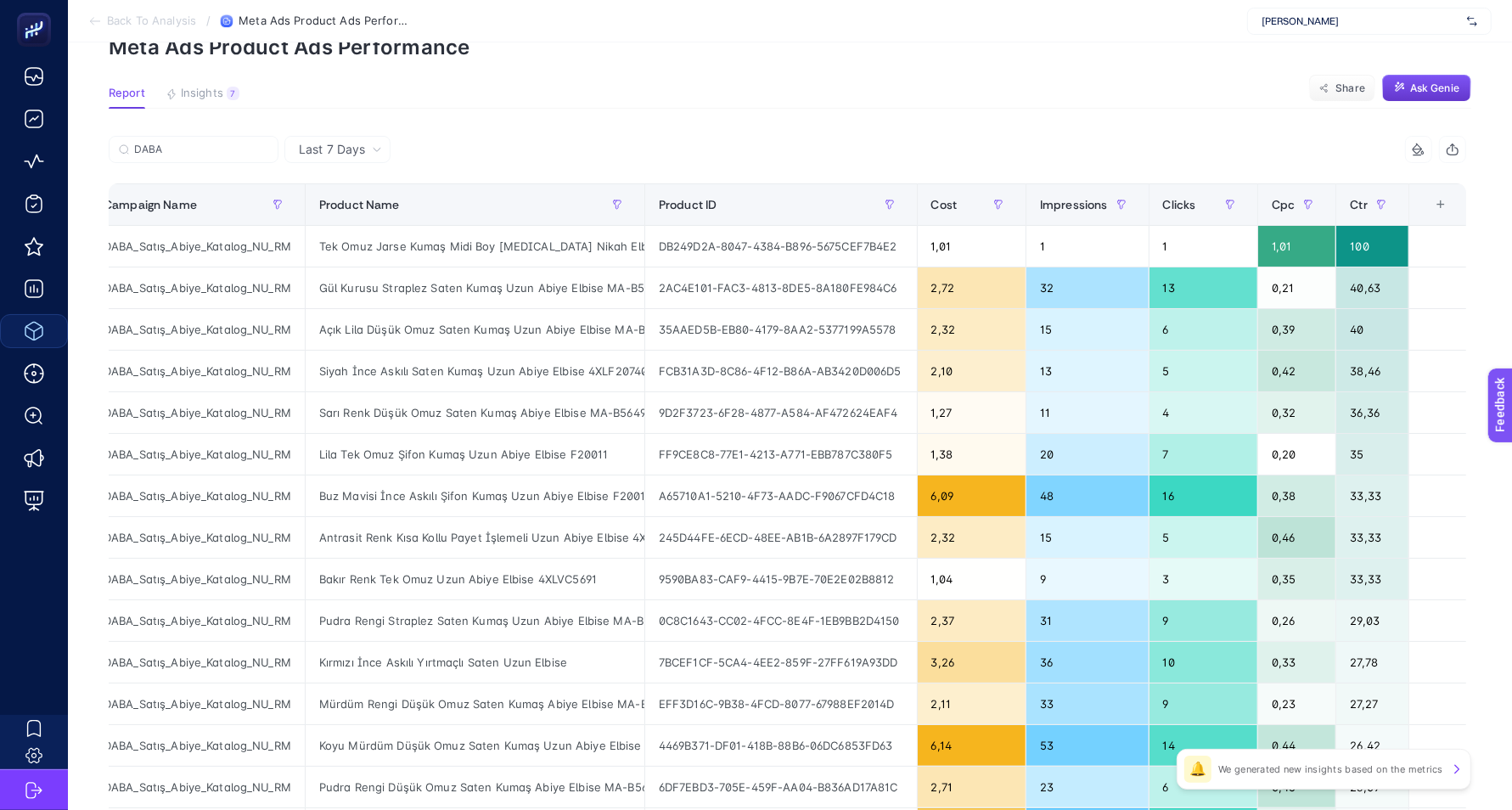
scroll to position [82, 11]
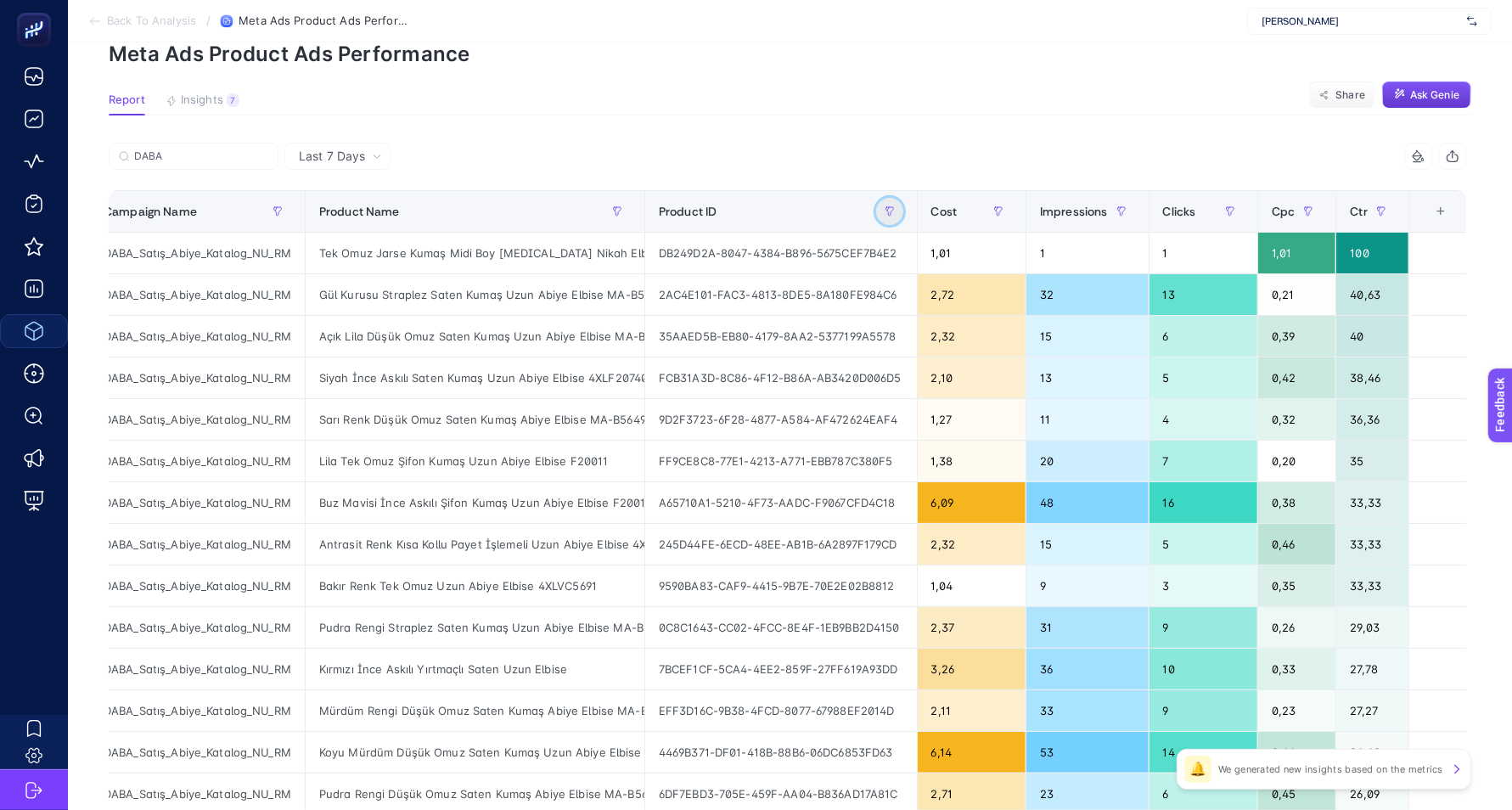
click at [884, 212] on icon "button" at bounding box center [889, 212] width 11 height 11
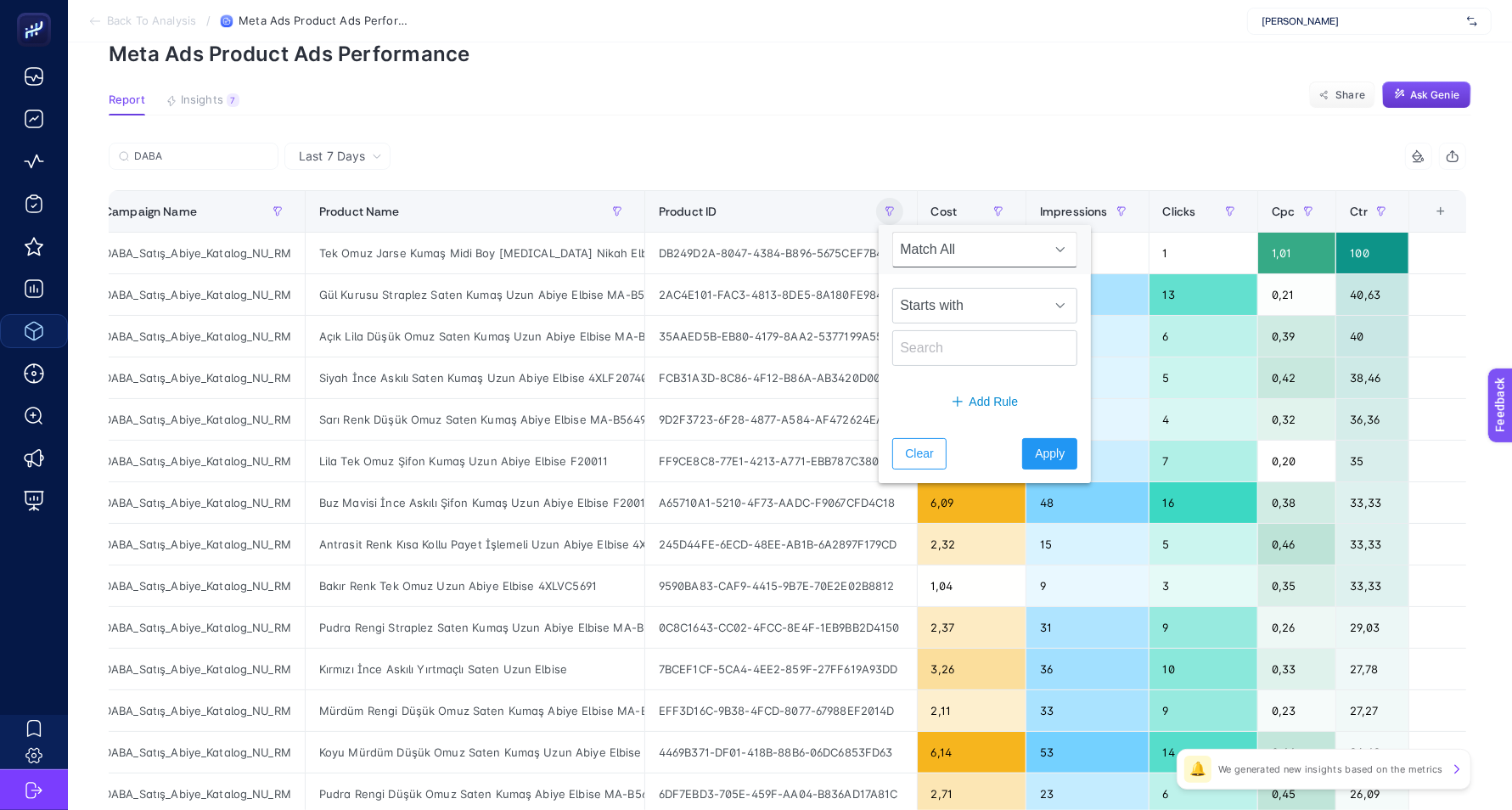
click at [932, 246] on span "Match All" at bounding box center [968, 249] width 151 height 34
click at [928, 298] on span "Starts with" at bounding box center [968, 305] width 151 height 34
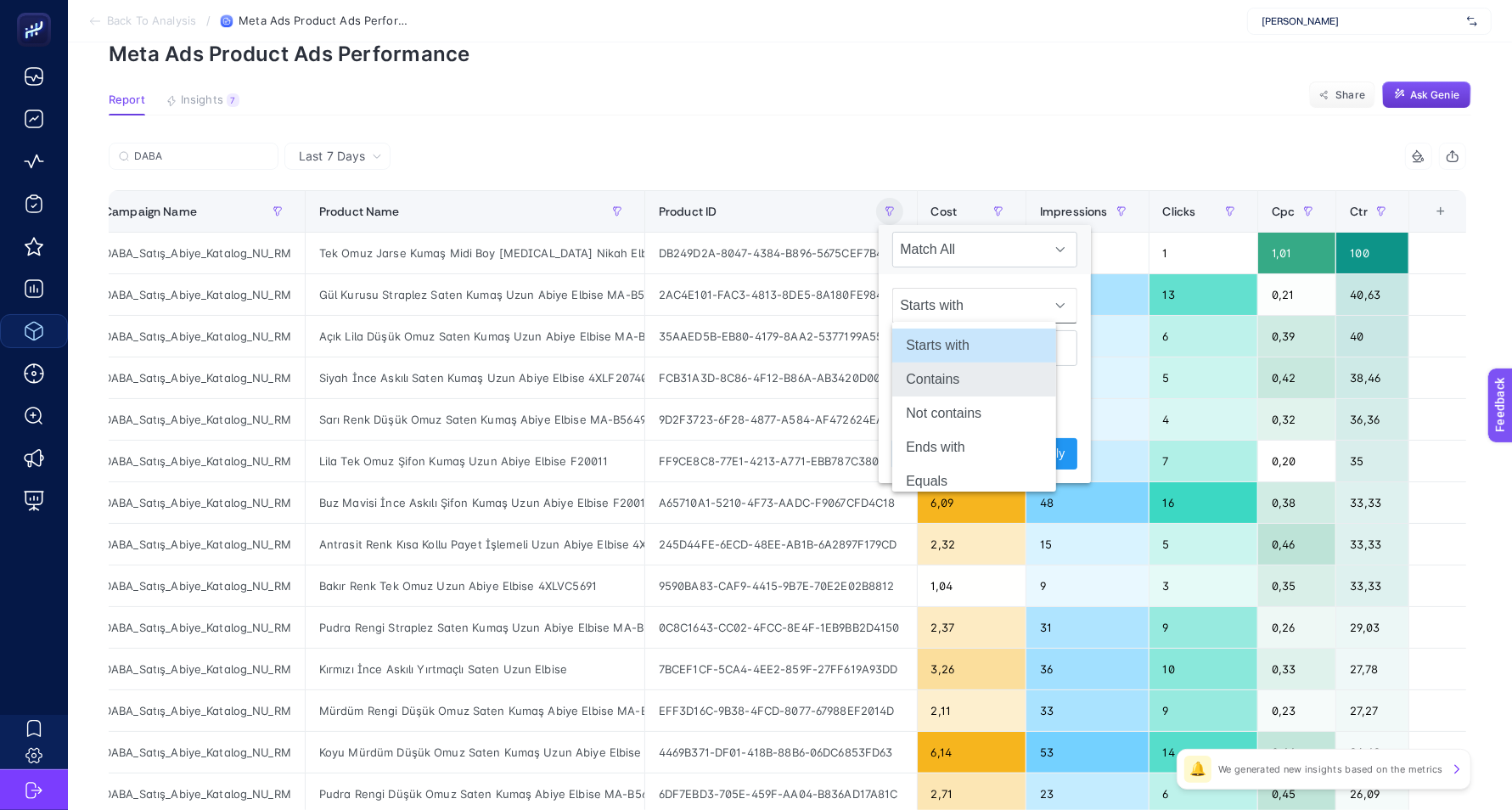
scroll to position [48, 0]
click at [916, 66] on article "Add to favorites false Notify me Create project Meta Ads Product Ads Performanc…" at bounding box center [789, 623] width 1444 height 1327
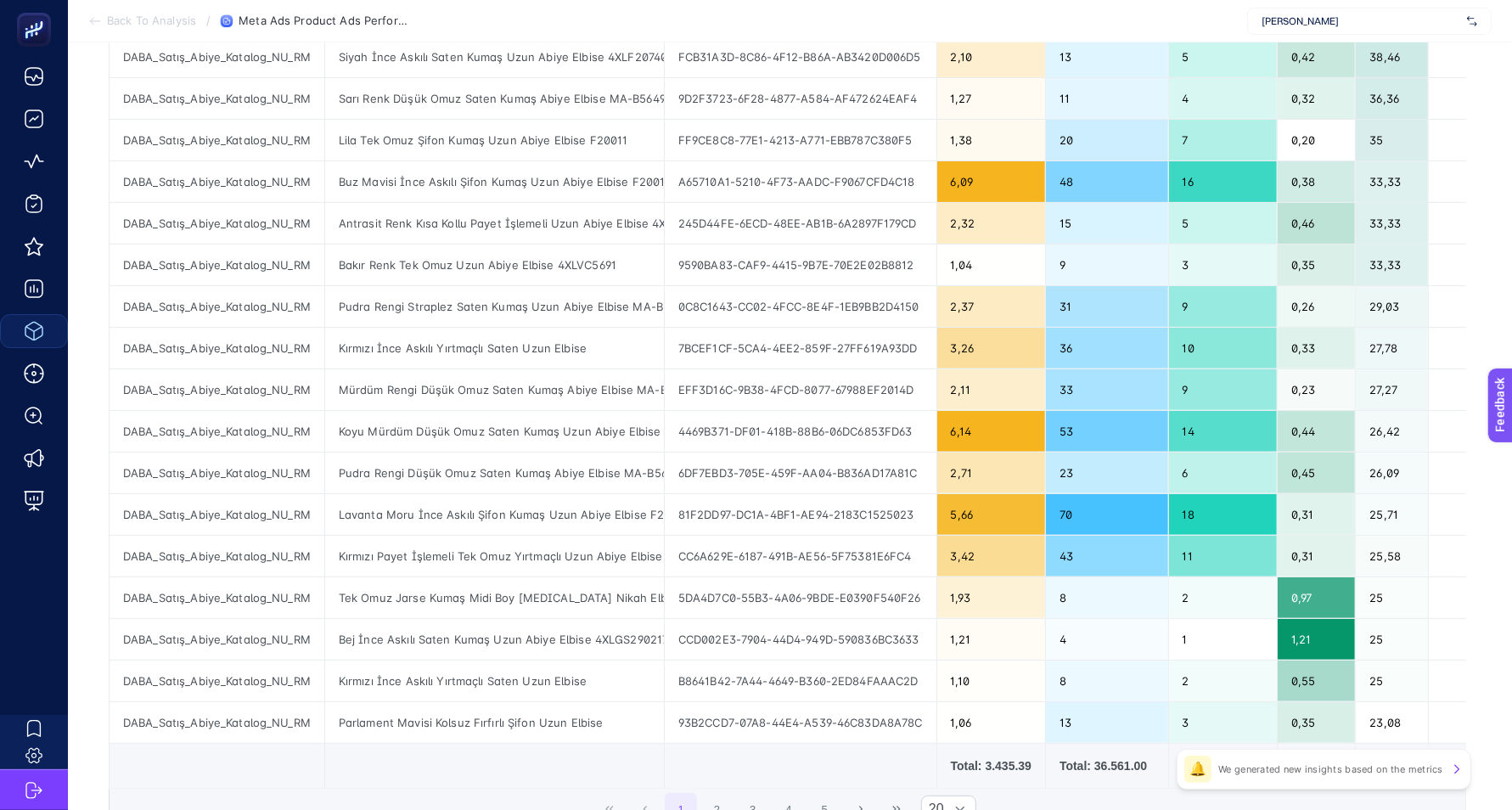
scroll to position [0, 11]
